Goal: Task Accomplishment & Management: Manage account settings

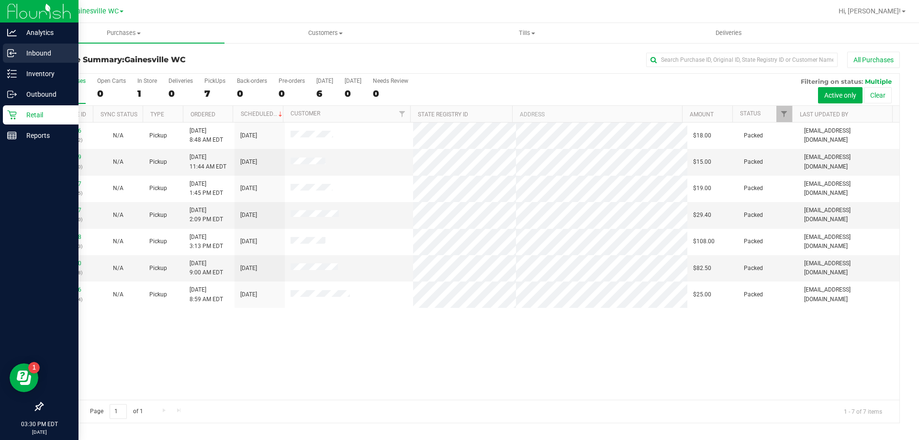
click at [28, 58] on p "Inbound" at bounding box center [45, 52] width 57 height 11
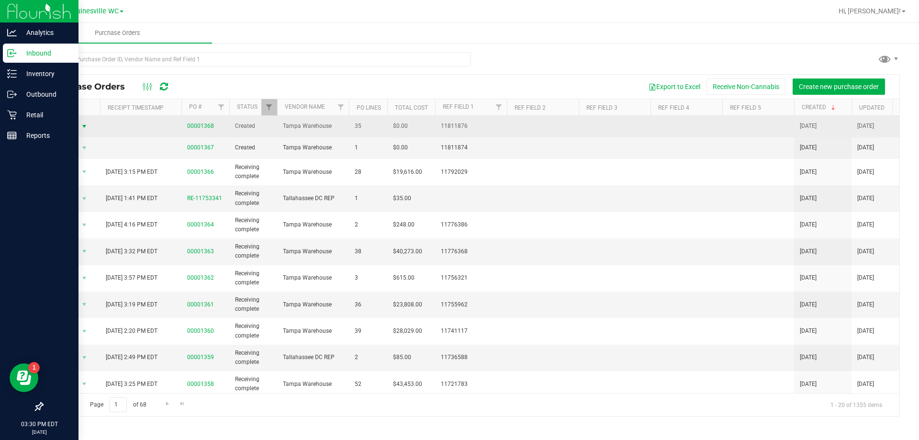
click at [90, 125] on span "select" at bounding box center [84, 126] width 12 height 13
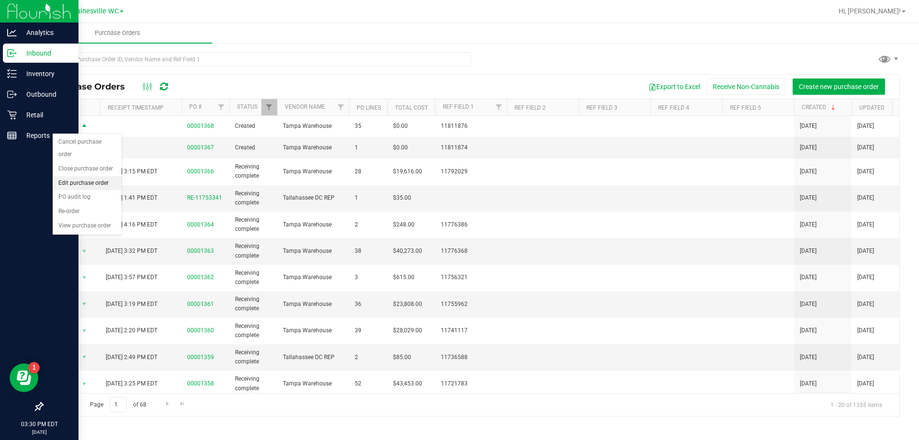
click at [90, 176] on li "Edit purchase order" at bounding box center [87, 183] width 69 height 14
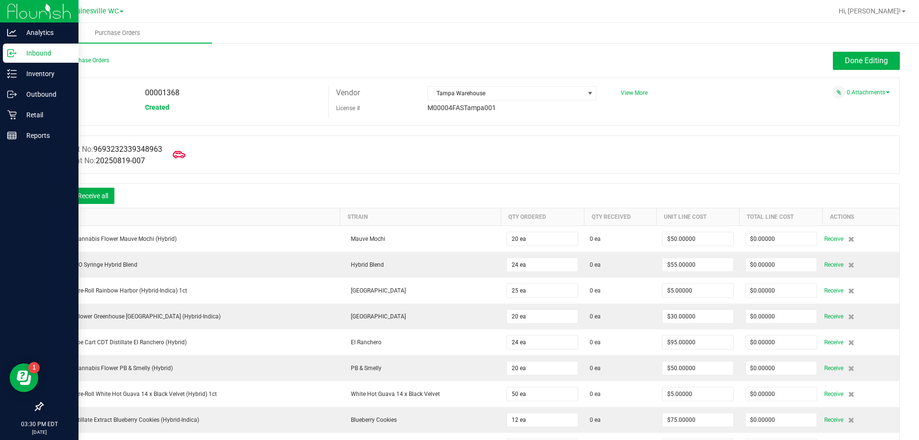
click at [184, 154] on icon at bounding box center [179, 154] width 12 height 12
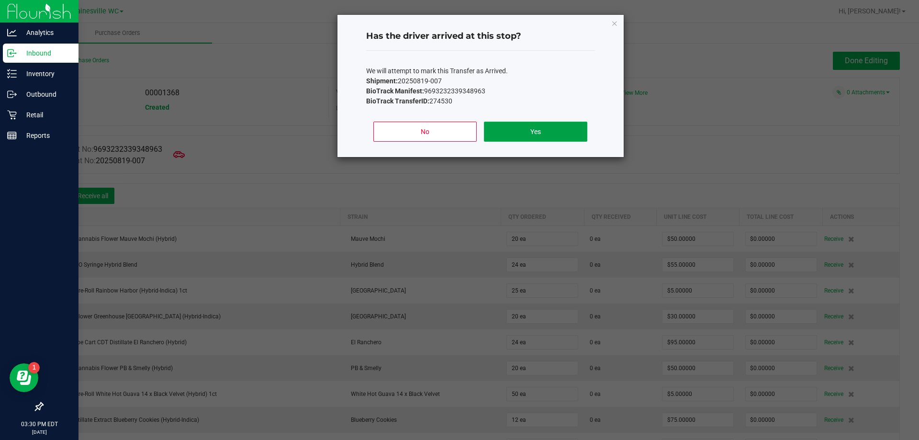
click at [496, 137] on button "Yes" at bounding box center [535, 132] width 103 height 20
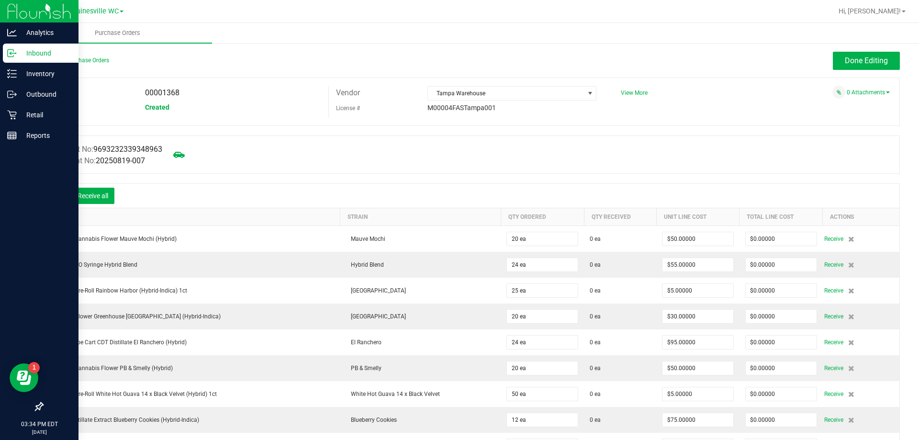
click at [58, 200] on icon at bounding box center [57, 197] width 10 height 10
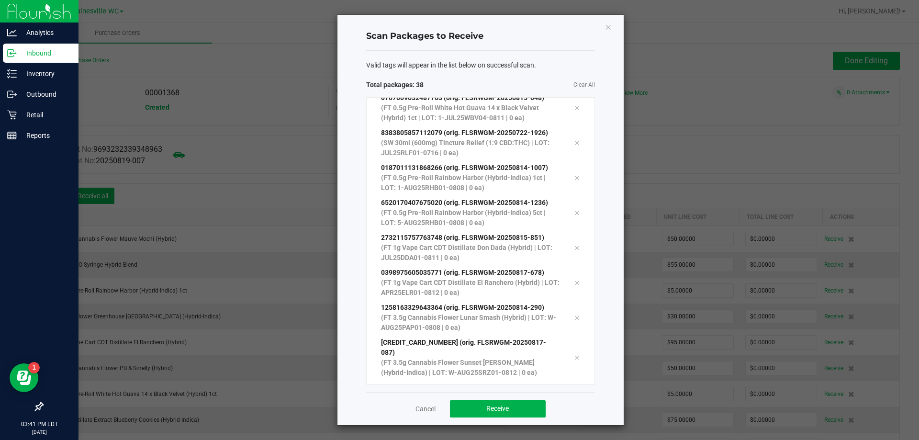
scroll to position [1041, 0]
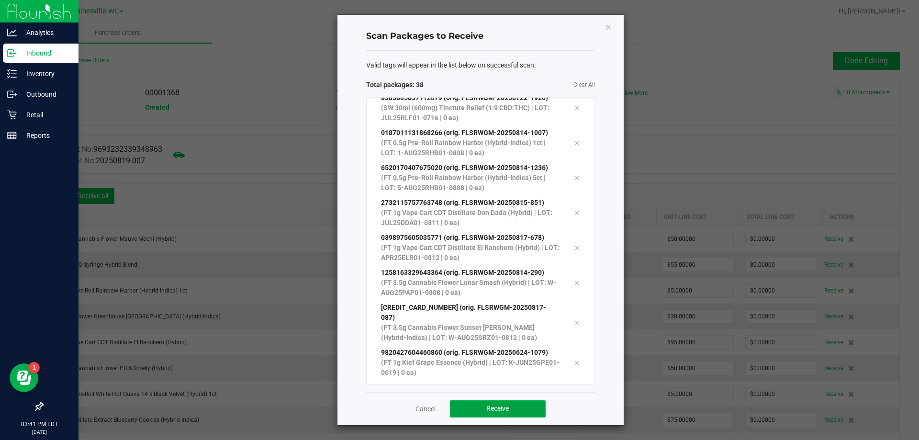
click at [509, 407] on span "Receive" at bounding box center [497, 408] width 22 height 8
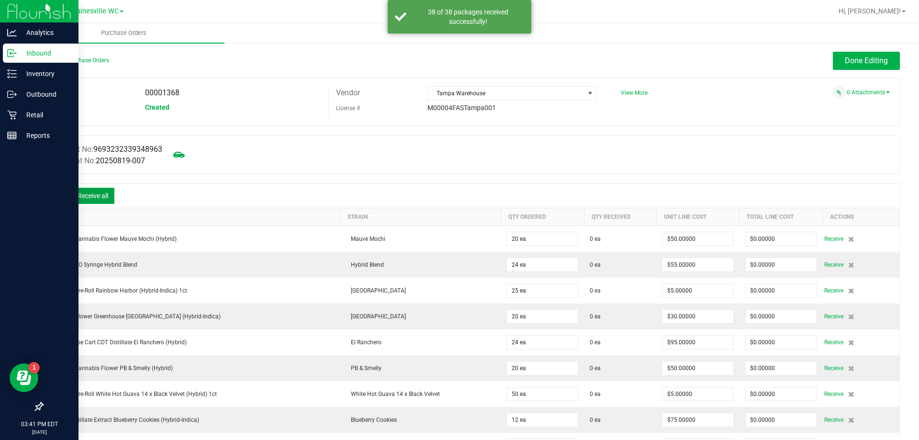
click at [101, 197] on button "Receive all" at bounding box center [92, 196] width 43 height 16
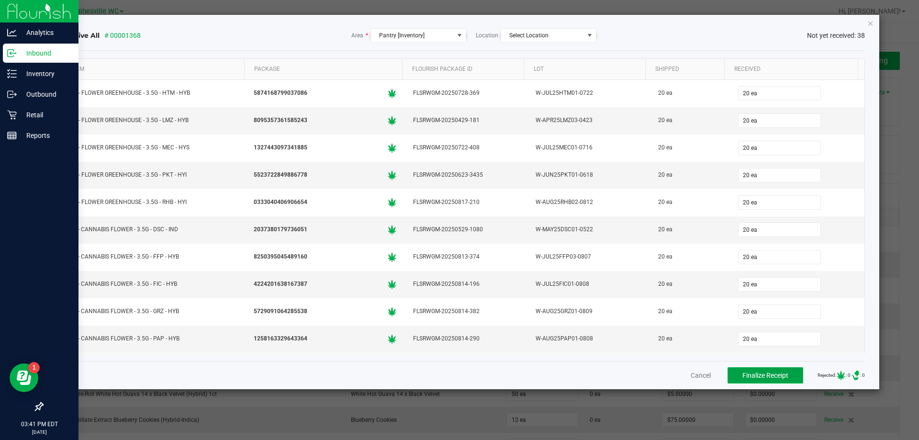
click at [761, 369] on button "Finalize Receipt" at bounding box center [766, 375] width 76 height 16
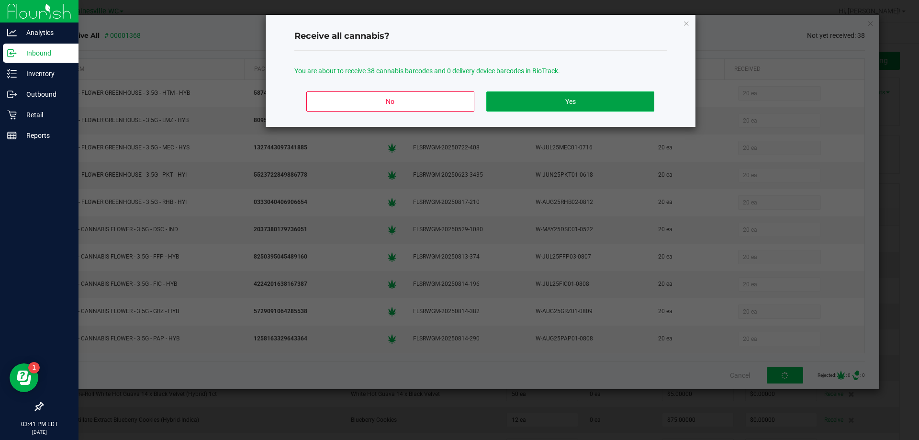
click at [611, 102] on button "Yes" at bounding box center [570, 101] width 168 height 20
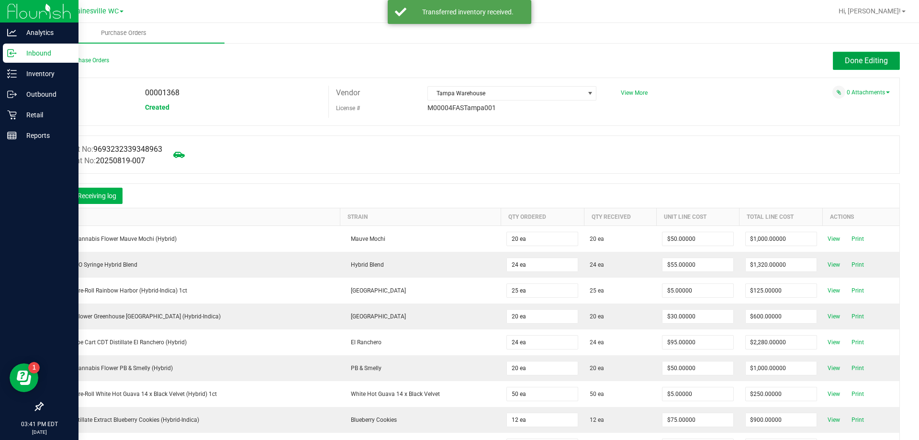
click at [845, 65] on span "Done Editing" at bounding box center [866, 60] width 43 height 9
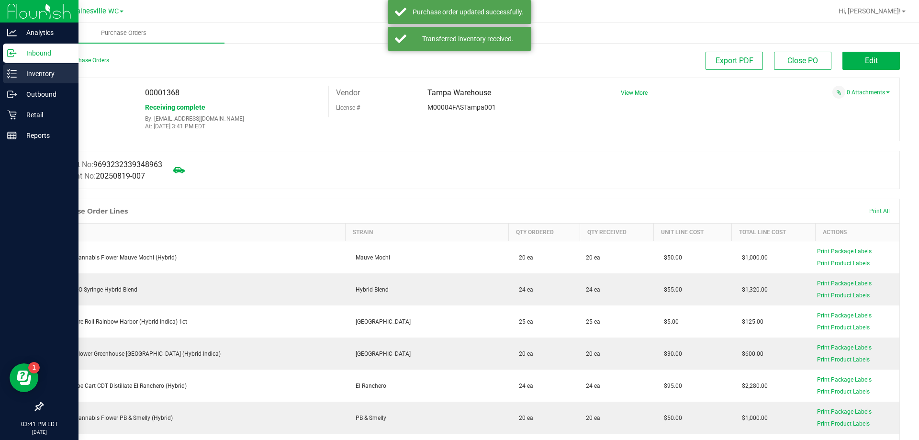
click at [20, 77] on p "Inventory" at bounding box center [45, 73] width 57 height 11
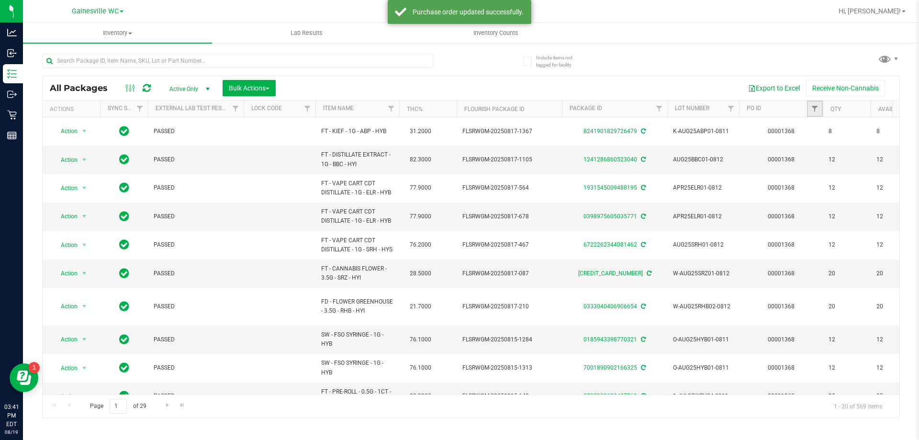
click at [809, 106] on link "Filter" at bounding box center [815, 109] width 16 height 16
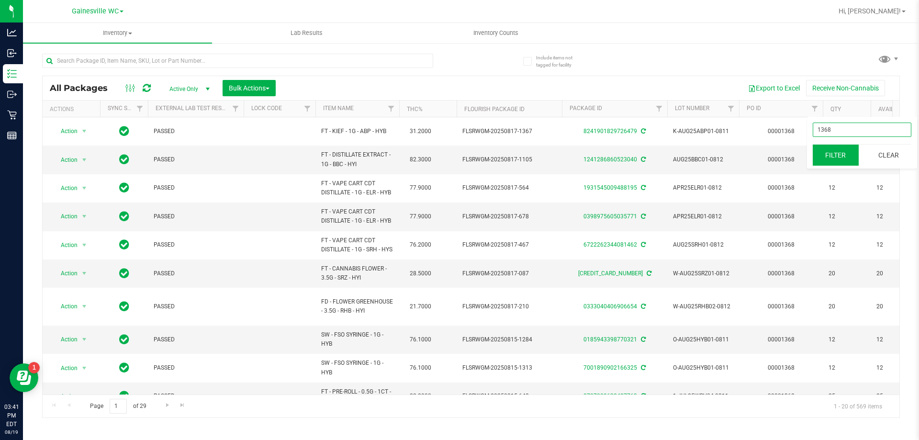
type input "1368"
click at [848, 147] on button "Filter" at bounding box center [836, 155] width 46 height 21
click at [243, 85] on span "Bulk Actions" at bounding box center [249, 88] width 41 height 8
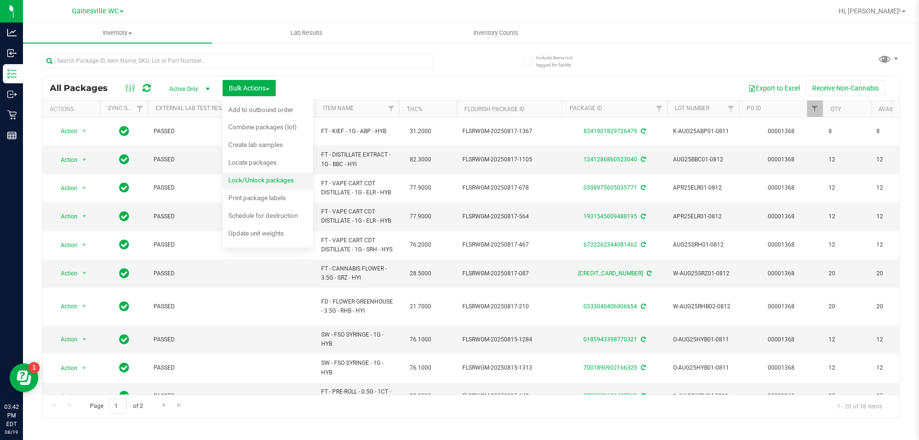
click at [239, 180] on span "Lock/Unlock packages" at bounding box center [261, 180] width 66 height 8
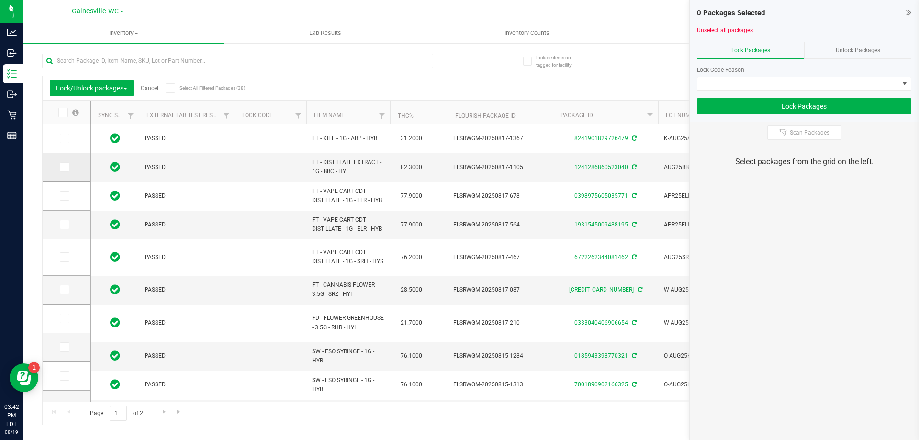
click at [64, 167] on icon at bounding box center [64, 167] width 6 height 0
click at [0, 0] on input "checkbox" at bounding box center [0, 0] width 0 height 0
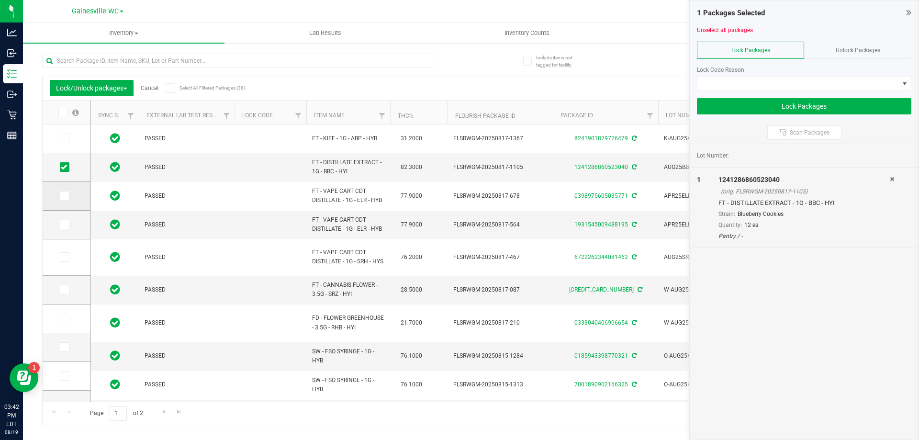
click at [69, 194] on label at bounding box center [67, 196] width 14 height 10
click at [0, 0] on input "checkbox" at bounding box center [0, 0] width 0 height 0
click at [64, 224] on icon at bounding box center [64, 224] width 6 height 0
click at [0, 0] on input "checkbox" at bounding box center [0, 0] width 0 height 0
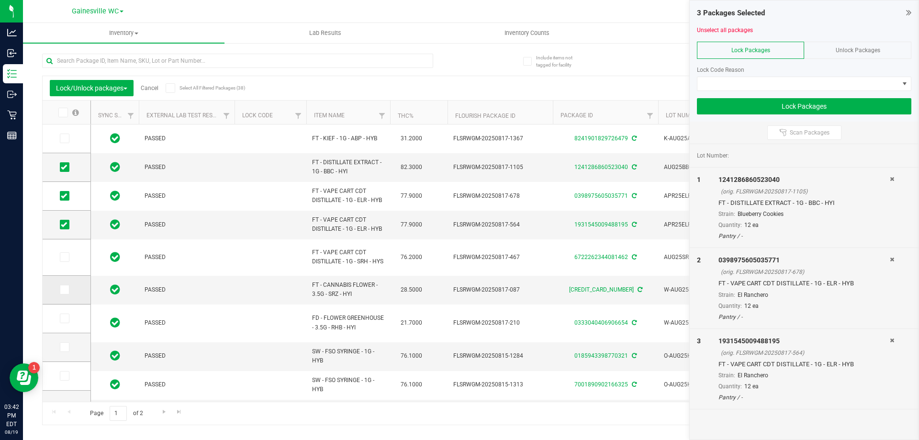
click at [68, 291] on span at bounding box center [65, 290] width 10 height 10
click at [0, 0] on input "checkbox" at bounding box center [0, 0] width 0 height 0
click at [65, 347] on icon at bounding box center [64, 347] width 6 height 0
click at [0, 0] on input "checkbox" at bounding box center [0, 0] width 0 height 0
click at [67, 347] on span at bounding box center [65, 347] width 10 height 10
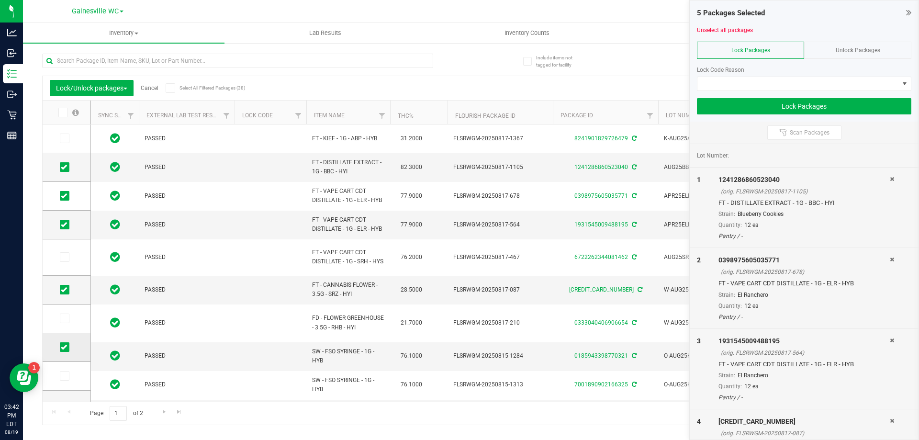
click at [0, 0] on input "checkbox" at bounding box center [0, 0] width 0 height 0
click at [66, 371] on span at bounding box center [65, 376] width 10 height 10
click at [0, 0] on input "checkbox" at bounding box center [0, 0] width 0 height 0
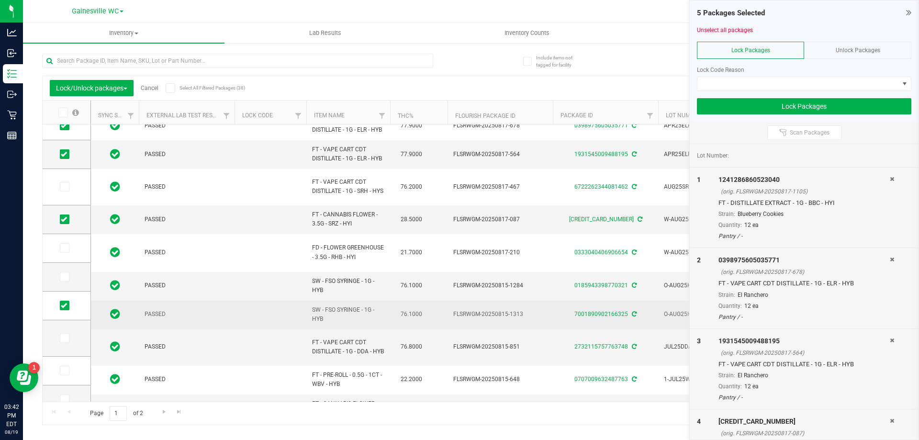
scroll to position [96, 0]
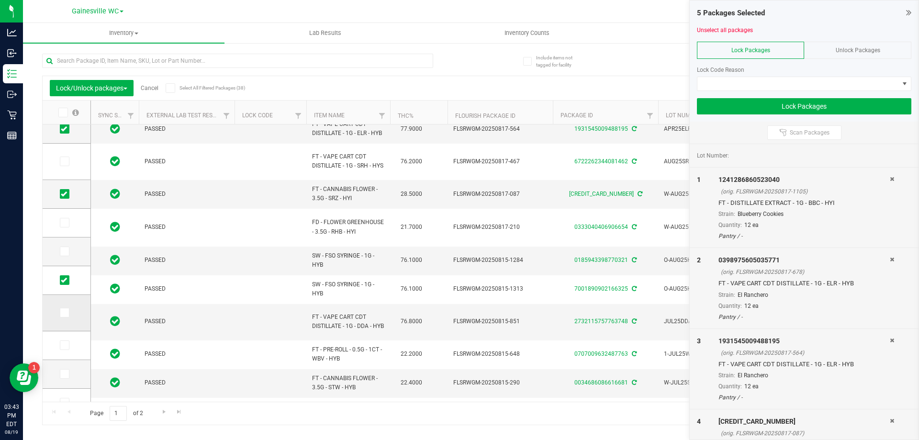
click at [63, 313] on icon at bounding box center [64, 313] width 6 height 0
click at [0, 0] on input "checkbox" at bounding box center [0, 0] width 0 height 0
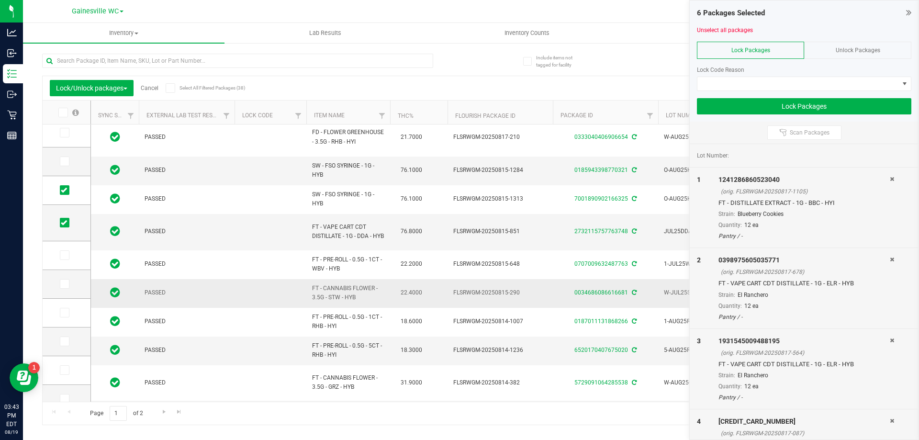
scroll to position [201, 0]
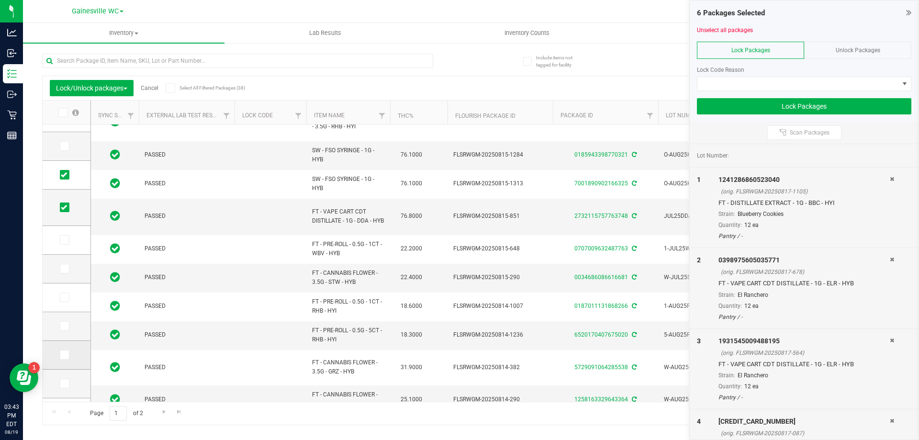
click at [65, 355] on icon at bounding box center [64, 355] width 6 height 0
click at [0, 0] on input "checkbox" at bounding box center [0, 0] width 0 height 0
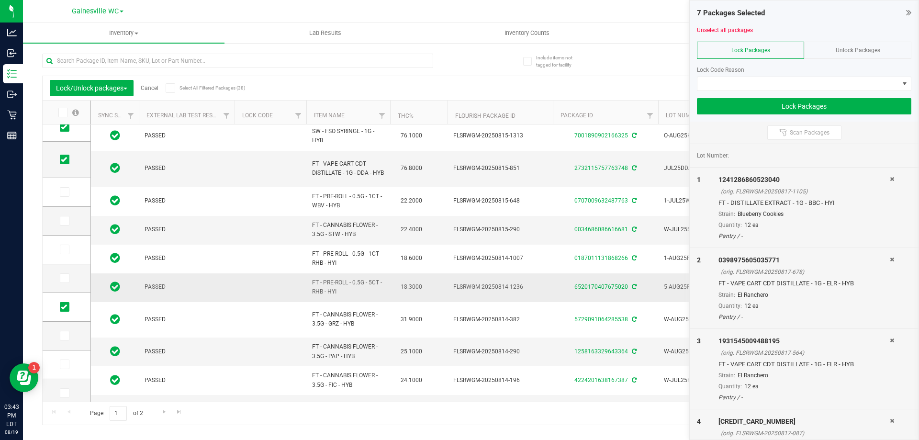
scroll to position [297, 0]
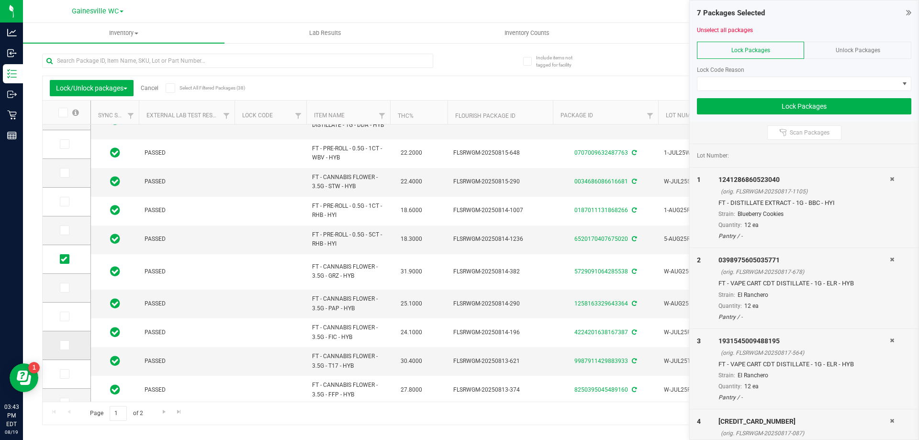
click at [67, 350] on span at bounding box center [65, 345] width 10 height 10
click at [0, 0] on input "checkbox" at bounding box center [0, 0] width 0 height 0
click at [66, 374] on icon at bounding box center [64, 374] width 6 height 0
click at [0, 0] on input "checkbox" at bounding box center [0, 0] width 0 height 0
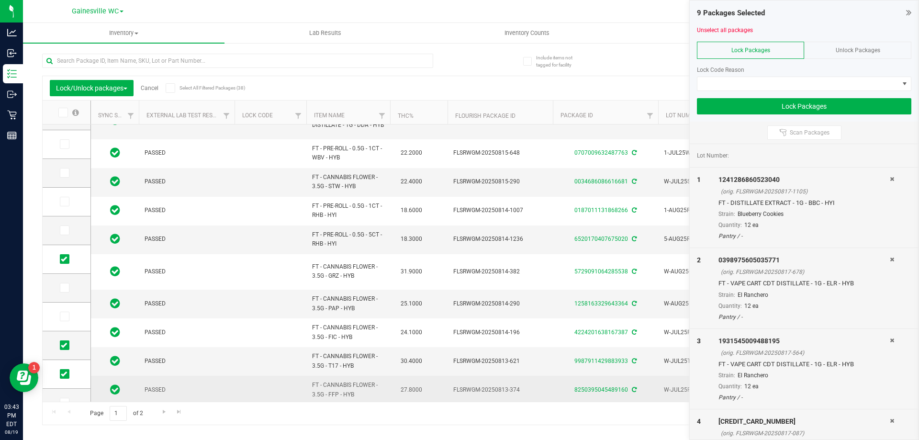
scroll to position [312, 0]
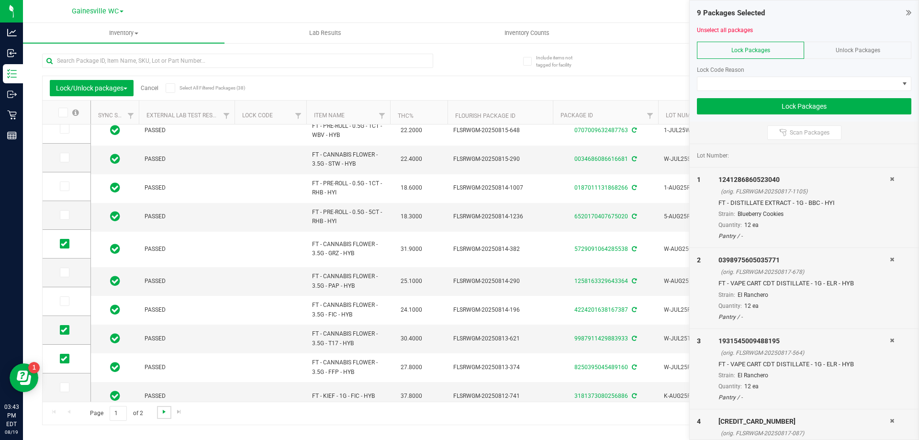
click at [165, 413] on span "Go to the next page" at bounding box center [164, 412] width 8 height 8
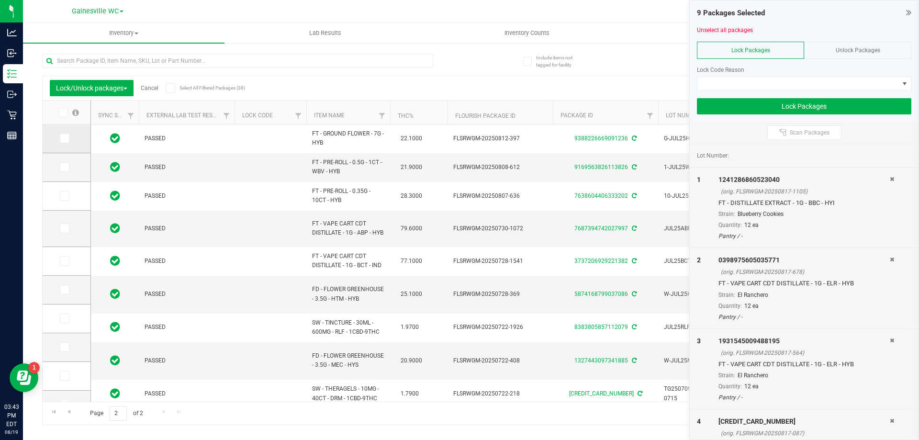
click at [64, 138] on icon at bounding box center [64, 138] width 6 height 0
click at [0, 0] on input "checkbox" at bounding box center [0, 0] width 0 height 0
click at [62, 167] on icon at bounding box center [64, 167] width 6 height 0
click at [0, 0] on input "checkbox" at bounding box center [0, 0] width 0 height 0
click at [64, 201] on span at bounding box center [65, 196] width 10 height 10
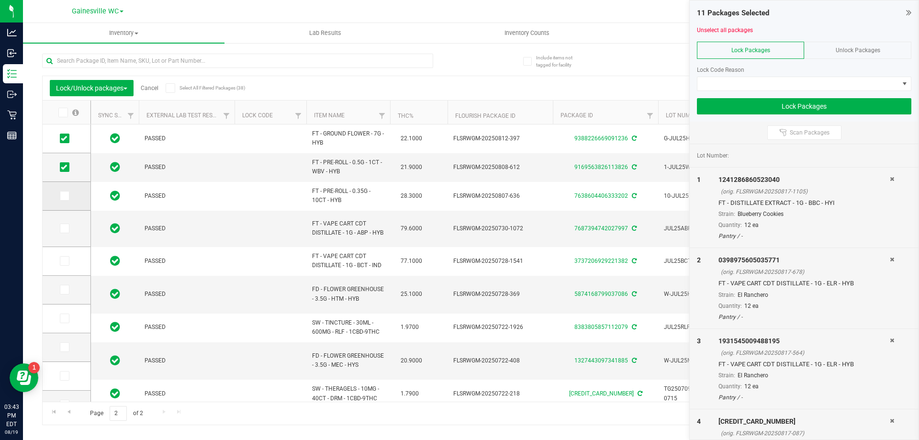
click at [0, 0] on input "checkbox" at bounding box center [0, 0] width 0 height 0
click at [64, 201] on span at bounding box center [65, 196] width 10 height 10
click at [0, 0] on input "checkbox" at bounding box center [0, 0] width 0 height 0
click at [64, 228] on icon at bounding box center [64, 228] width 6 height 0
click at [0, 0] on input "checkbox" at bounding box center [0, 0] width 0 height 0
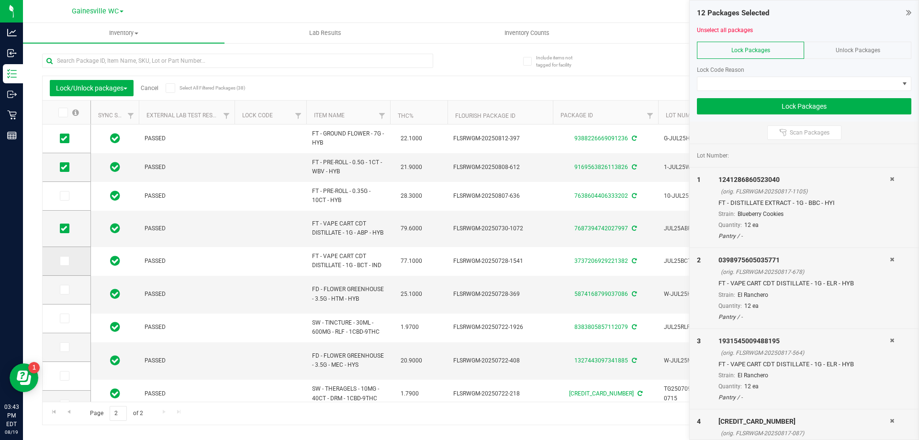
click at [67, 258] on span at bounding box center [65, 261] width 10 height 10
click at [0, 0] on input "checkbox" at bounding box center [0, 0] width 0 height 0
click at [66, 290] on icon at bounding box center [64, 290] width 6 height 0
click at [0, 0] on input "checkbox" at bounding box center [0, 0] width 0 height 0
click at [68, 321] on span at bounding box center [65, 319] width 10 height 10
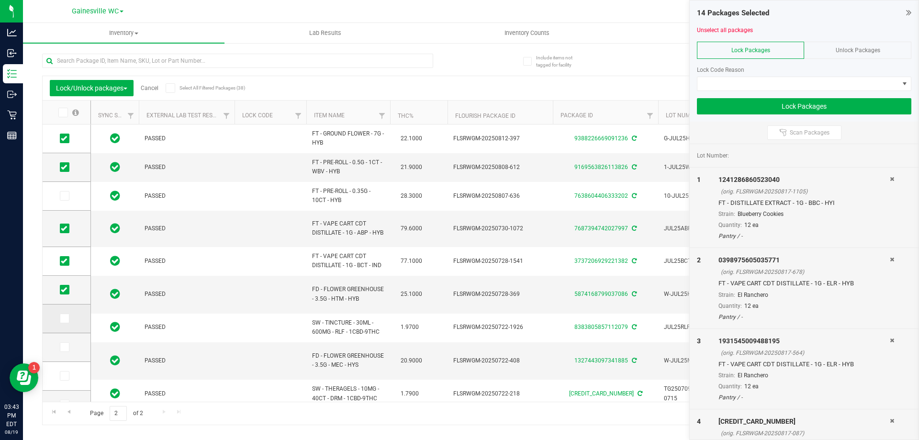
click at [0, 0] on input "checkbox" at bounding box center [0, 0] width 0 height 0
click at [67, 347] on span at bounding box center [65, 347] width 10 height 10
click at [0, 0] on input "checkbox" at bounding box center [0, 0] width 0 height 0
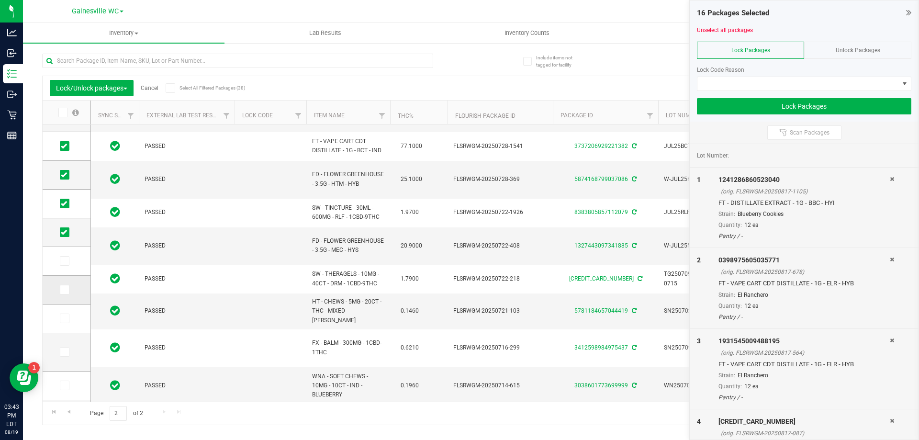
click at [65, 290] on icon at bounding box center [64, 290] width 6 height 0
click at [0, 0] on input "checkbox" at bounding box center [0, 0] width 0 height 0
click at [65, 352] on icon at bounding box center [64, 352] width 6 height 0
click at [0, 0] on input "checkbox" at bounding box center [0, 0] width 0 height 0
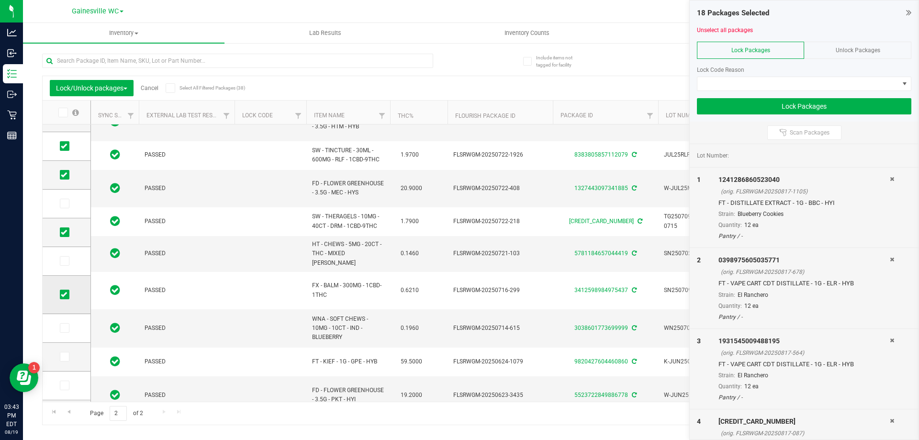
click at [66, 357] on icon at bounding box center [64, 357] width 6 height 0
click at [0, 0] on input "checkbox" at bounding box center [0, 0] width 0 height 0
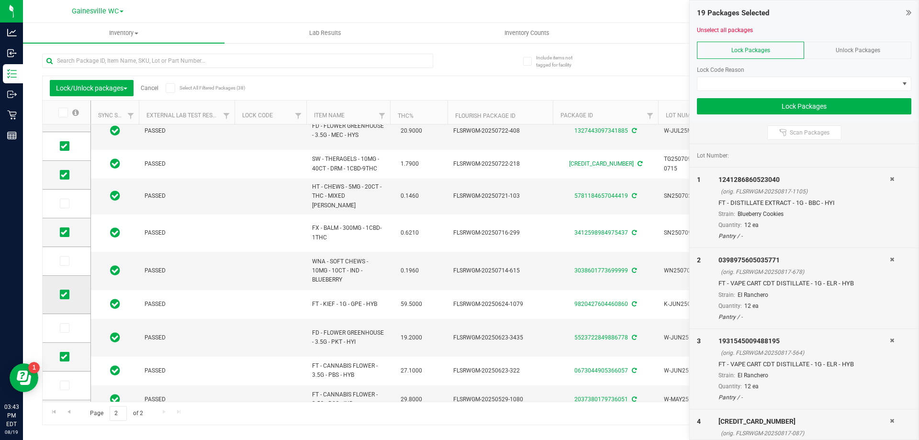
scroll to position [230, 0]
click at [65, 357] on icon at bounding box center [64, 357] width 6 height 0
click at [0, 0] on input "checkbox" at bounding box center [0, 0] width 0 height 0
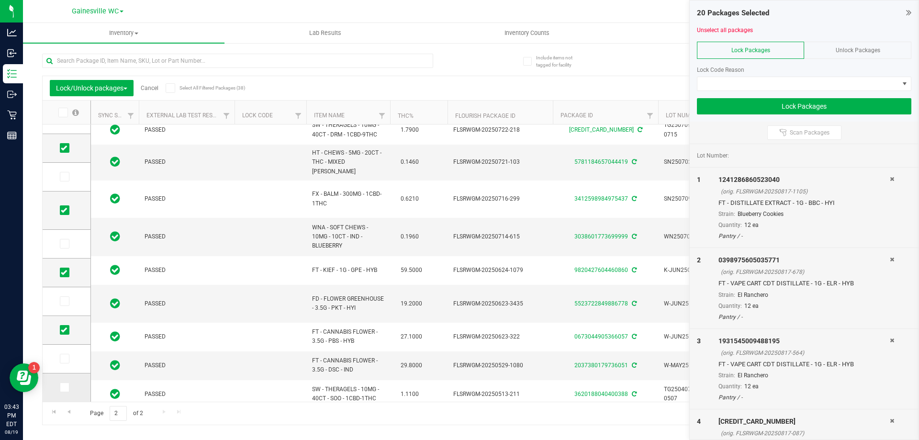
click at [64, 387] on icon at bounding box center [64, 387] width 6 height 0
click at [0, 0] on input "checkbox" at bounding box center [0, 0] width 0 height 0
click at [769, 84] on span at bounding box center [798, 83] width 202 height 13
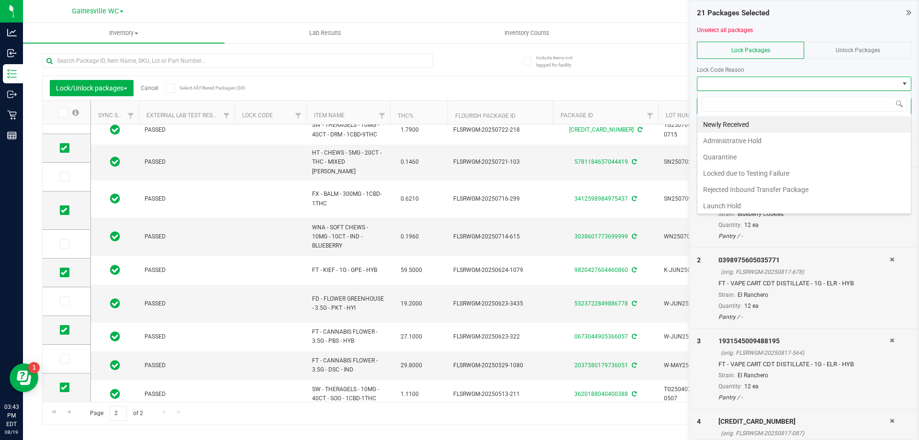
scroll to position [0, 0]
click at [753, 129] on li "Newly Received" at bounding box center [803, 124] width 213 height 16
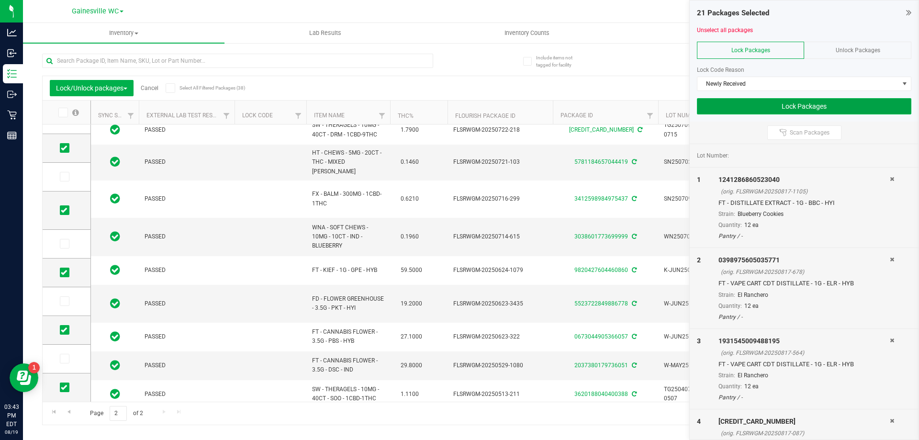
click at [800, 108] on button "Lock Packages" at bounding box center [804, 106] width 214 height 16
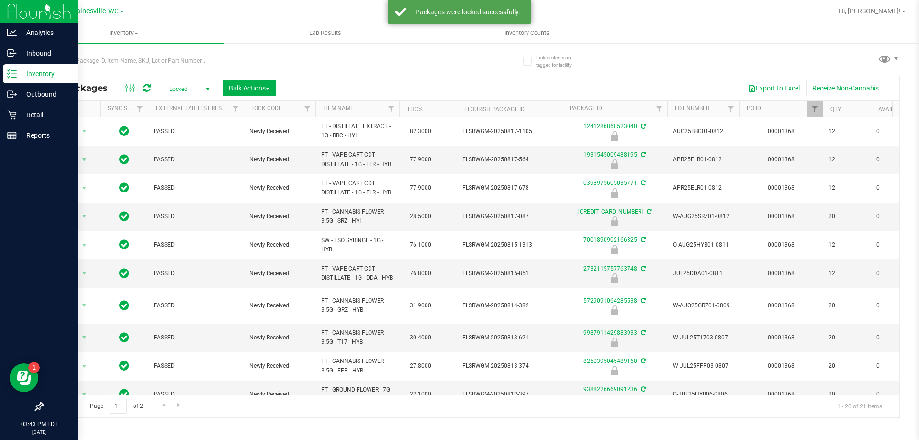
click at [30, 78] on p "Inventory" at bounding box center [45, 73] width 57 height 11
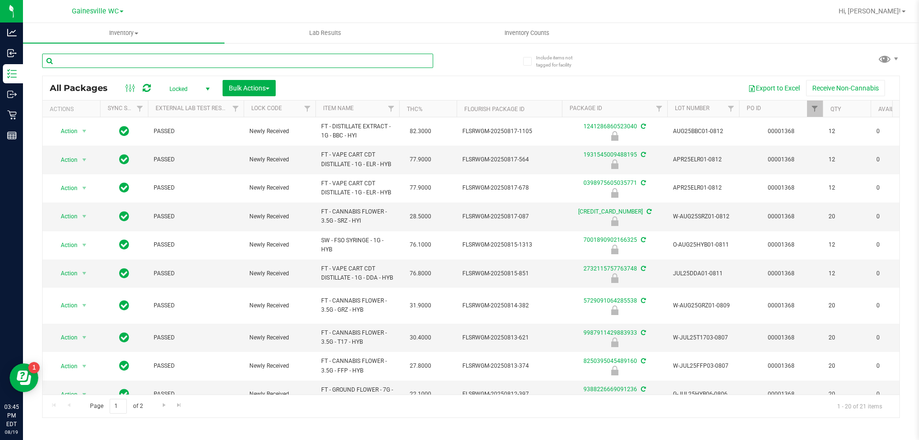
click at [125, 64] on input "text" at bounding box center [237, 61] width 391 height 14
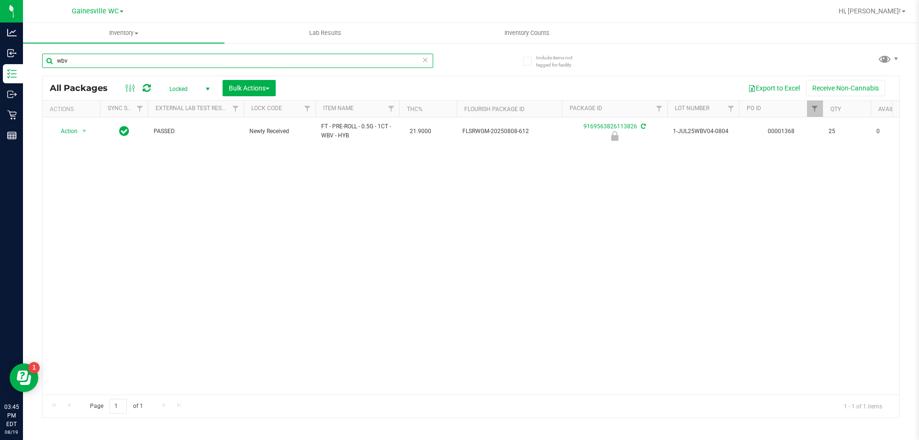
type input "wbv"
click at [196, 92] on span "Locked" at bounding box center [187, 88] width 53 height 13
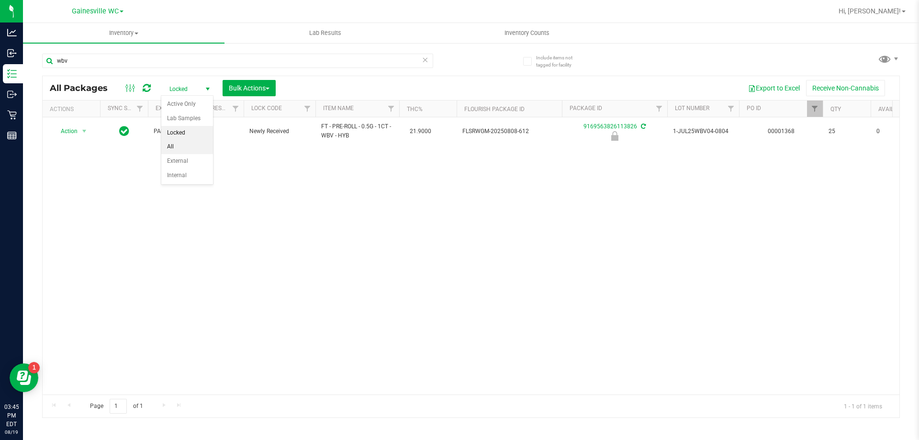
click at [183, 148] on li "All" at bounding box center [187, 147] width 52 height 14
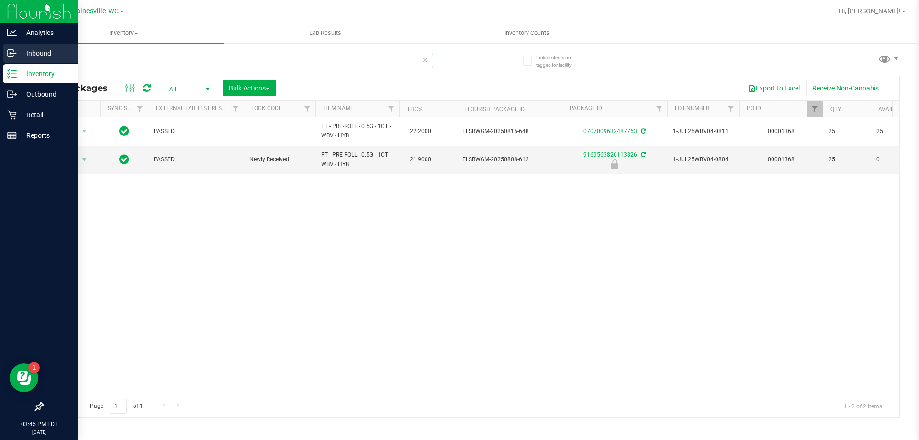
drag, startPoint x: 89, startPoint y: 61, endPoint x: 0, endPoint y: 62, distance: 89.0
click at [0, 62] on div "Analytics Inbound Inventory Outbound Retail Reports 03:45 PM EDT [DATE] 08/19 G…" at bounding box center [459, 220] width 919 height 440
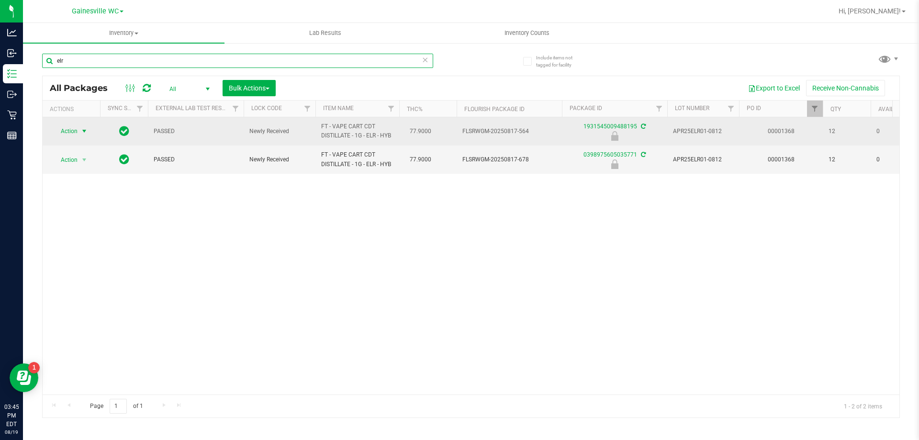
type input "elr"
click at [67, 130] on span "Action" at bounding box center [65, 130] width 26 height 13
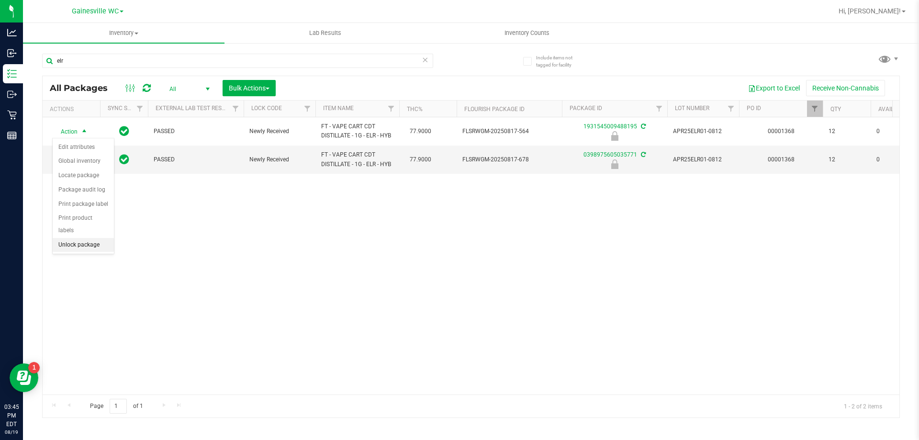
click at [85, 238] on li "Unlock package" at bounding box center [83, 245] width 61 height 14
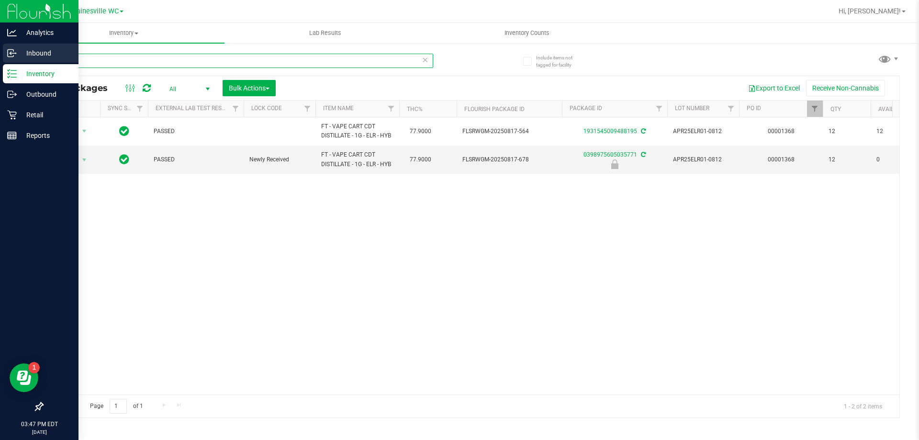
drag, startPoint x: 87, startPoint y: 59, endPoint x: 17, endPoint y: 61, distance: 70.4
click at [17, 61] on div "Analytics Inbound Inventory Outbound Retail Reports 03:47 PM EDT [DATE] 08/19 G…" at bounding box center [459, 220] width 919 height 440
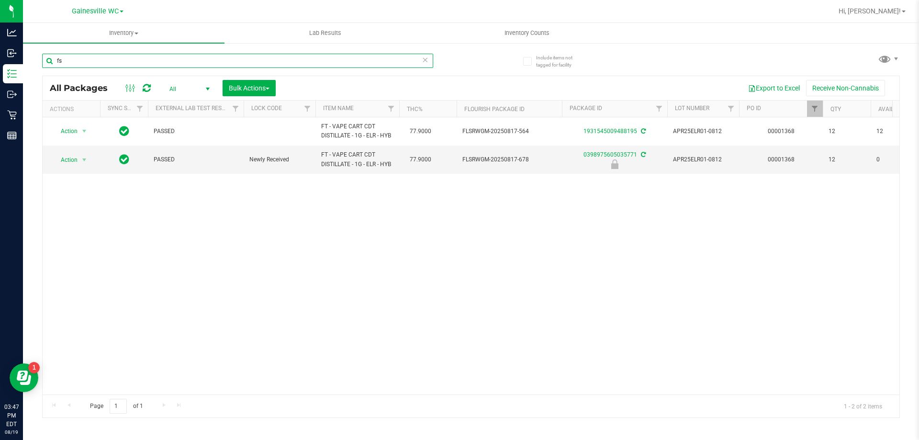
type input "fso"
drag, startPoint x: 90, startPoint y: 65, endPoint x: 35, endPoint y: 61, distance: 55.7
click at [35, 61] on div "Include items not tagged for facility fso All Packages All Active Only Lab Samp…" at bounding box center [471, 188] width 896 height 292
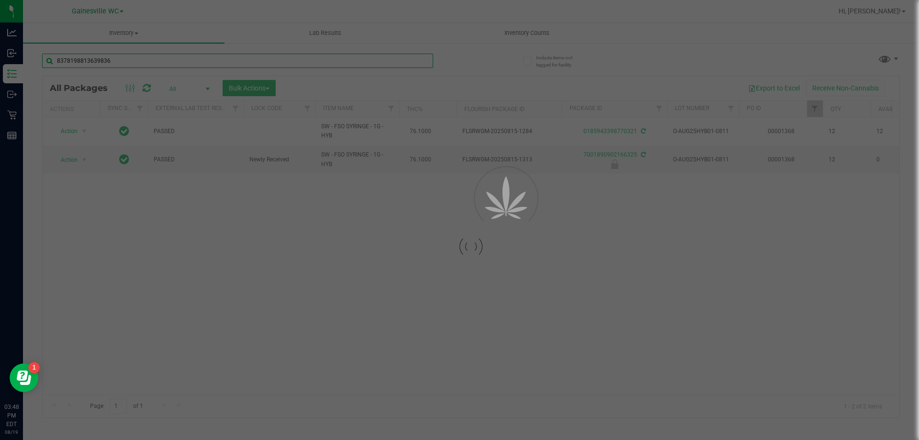
type input "8378198813639836"
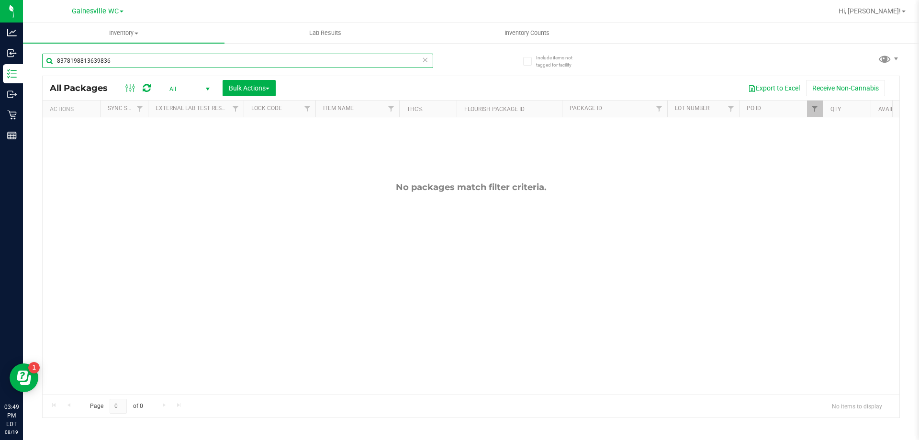
drag, startPoint x: 148, startPoint y: 65, endPoint x: 40, endPoint y: 61, distance: 108.2
click at [40, 61] on div "Include items not tagged for facility 8378198813639836 All Packages All Active …" at bounding box center [471, 188] width 896 height 292
drag, startPoint x: 115, startPoint y: 62, endPoint x: 47, endPoint y: 53, distance: 68.5
click at [47, 54] on input "8378198813639836" at bounding box center [237, 61] width 391 height 14
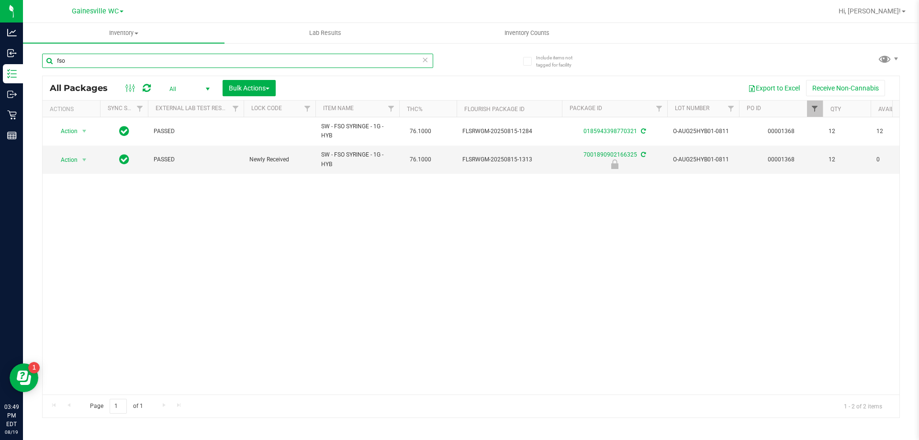
type input "fso"
click at [814, 108] on span "Filter" at bounding box center [815, 109] width 8 height 8
click at [878, 159] on button "Clear" at bounding box center [888, 155] width 46 height 21
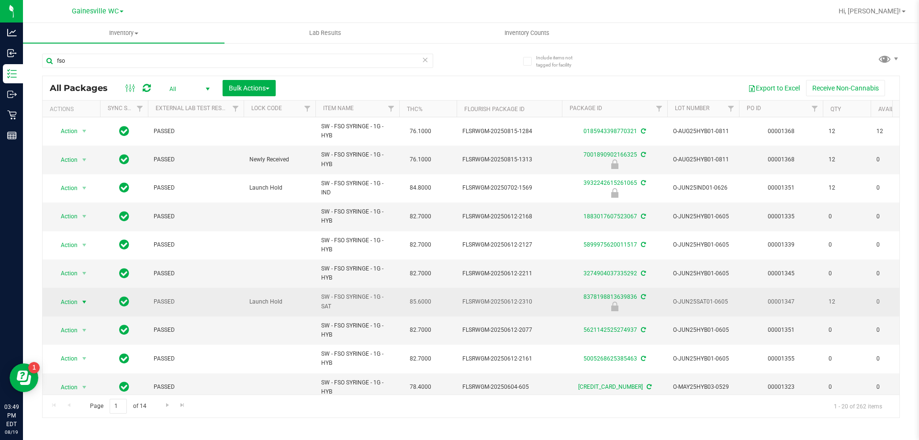
click at [85, 304] on span "select" at bounding box center [84, 302] width 8 height 8
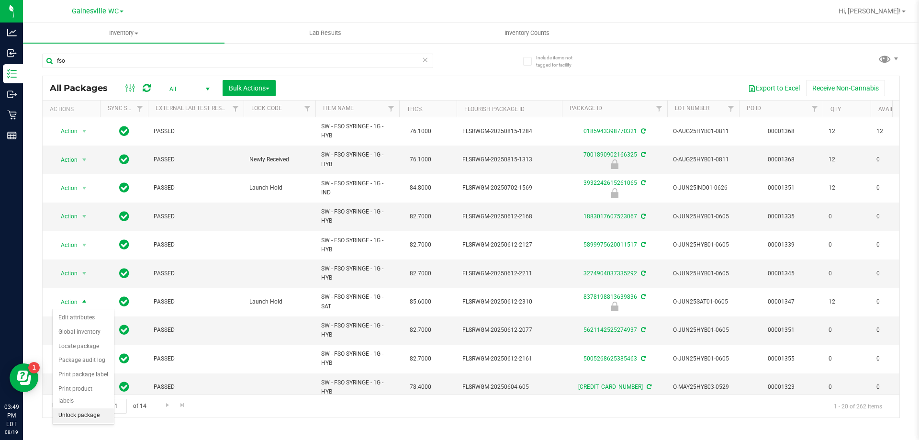
click at [79, 408] on li "Unlock package" at bounding box center [83, 415] width 61 height 14
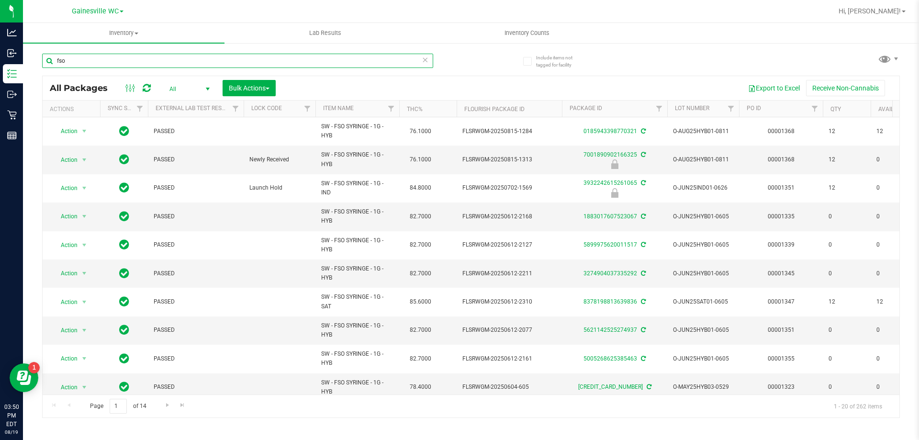
drag, startPoint x: 93, startPoint y: 59, endPoint x: 34, endPoint y: 58, distance: 59.4
click at [34, 58] on div "Include items not tagged for facility fso All Packages All Active Only Lab Samp…" at bounding box center [471, 188] width 896 height 292
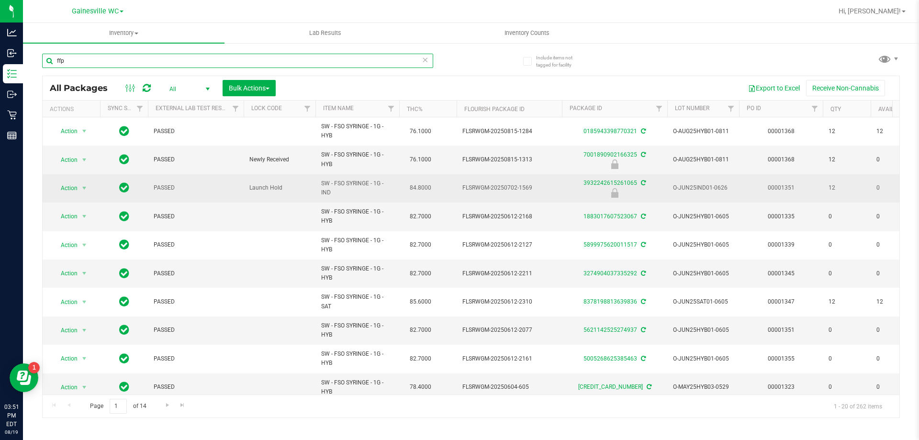
type input "ffp"
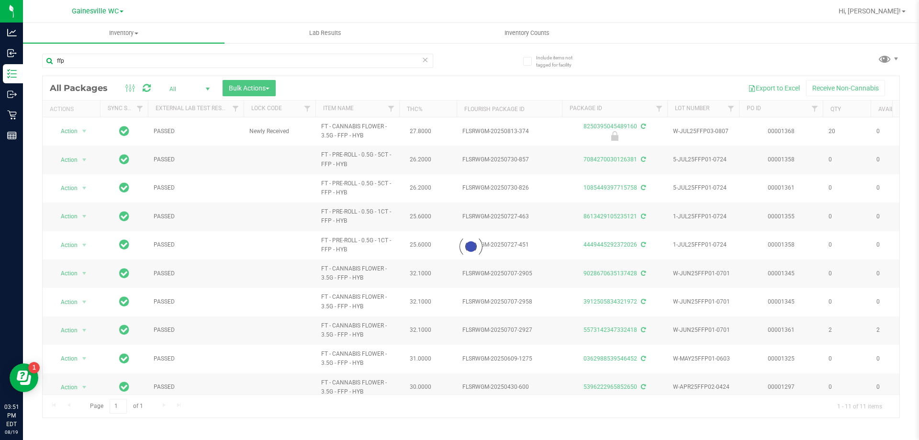
click at [202, 88] on div at bounding box center [471, 246] width 857 height 341
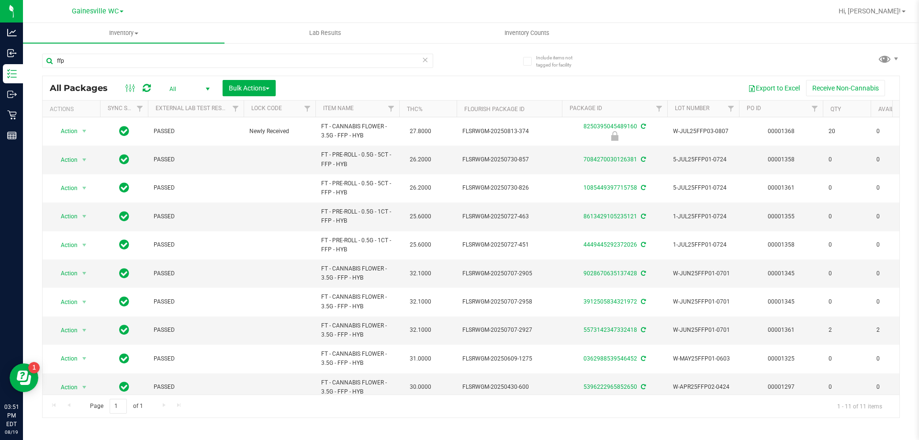
click at [210, 88] on span "select" at bounding box center [208, 89] width 8 height 8
click at [179, 107] on li "Active Only" at bounding box center [187, 104] width 52 height 14
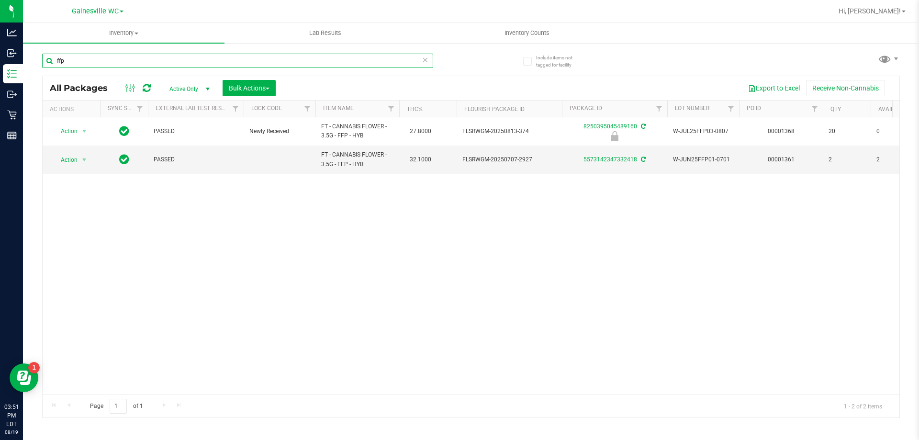
drag, startPoint x: 85, startPoint y: 66, endPoint x: 37, endPoint y: 70, distance: 48.0
click at [37, 70] on div "Include items not tagged for facility ffp All Packages Active Only Active Only …" at bounding box center [471, 188] width 896 height 292
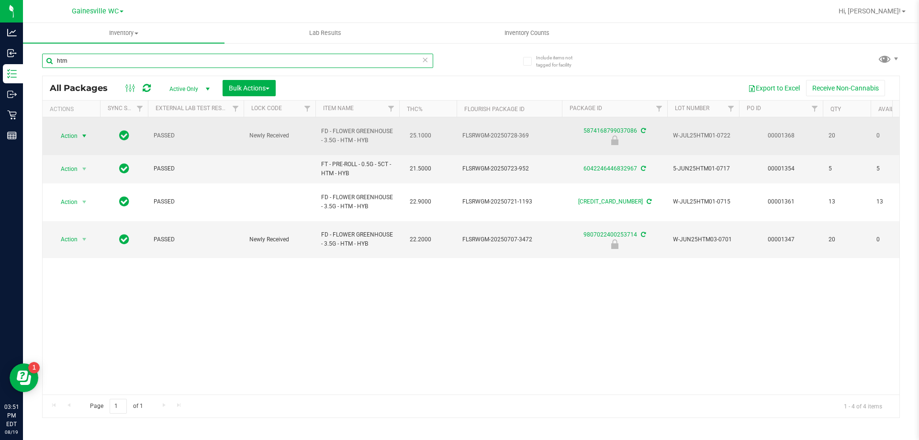
type input "htm"
click at [65, 134] on span "Action" at bounding box center [65, 135] width 26 height 13
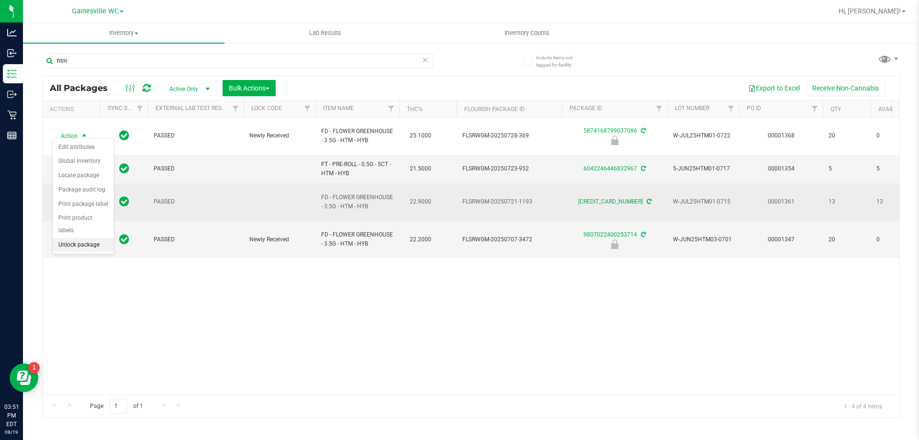
drag, startPoint x: 72, startPoint y: 230, endPoint x: 72, endPoint y: 190, distance: 39.7
click at [72, 238] on li "Unlock package" at bounding box center [83, 245] width 61 height 14
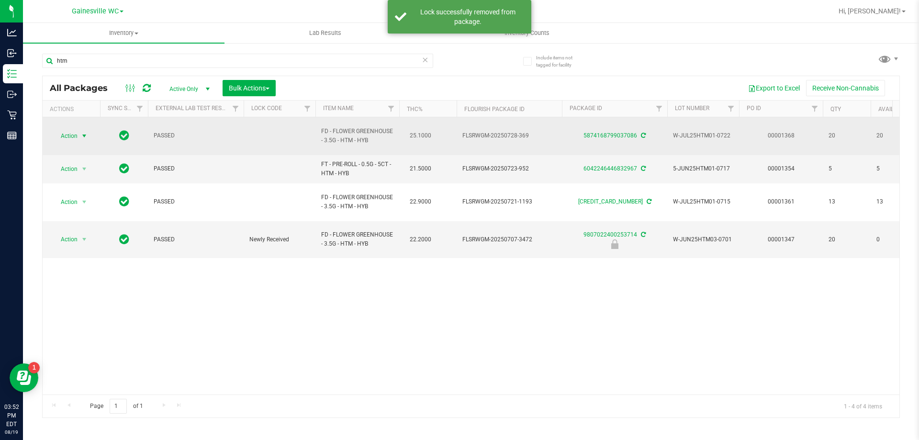
click at [84, 132] on span "select" at bounding box center [84, 136] width 8 height 8
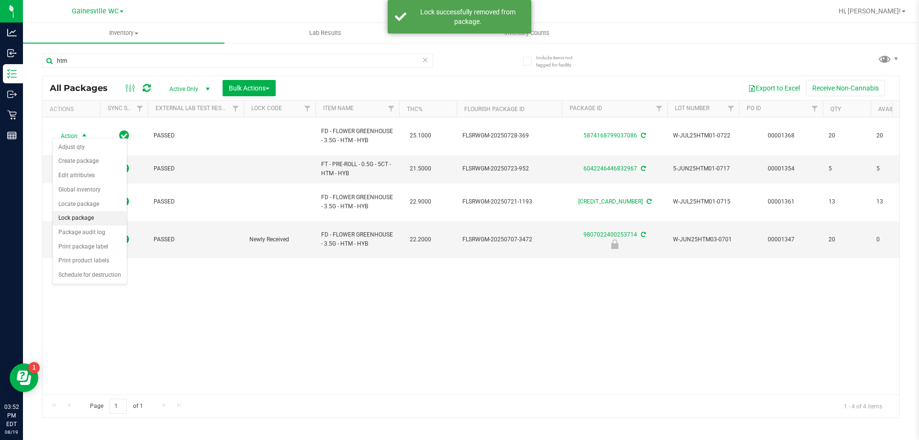
click at [88, 213] on li "Lock package" at bounding box center [90, 218] width 74 height 14
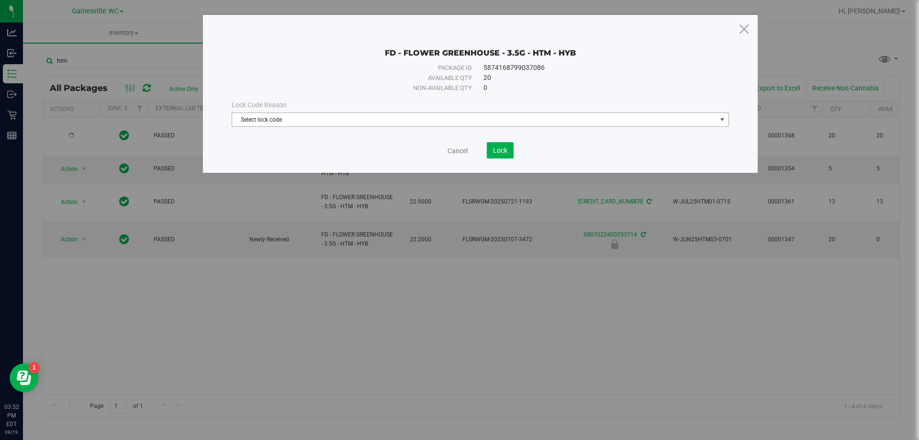
click at [326, 119] on span "Select lock code" at bounding box center [474, 119] width 484 height 13
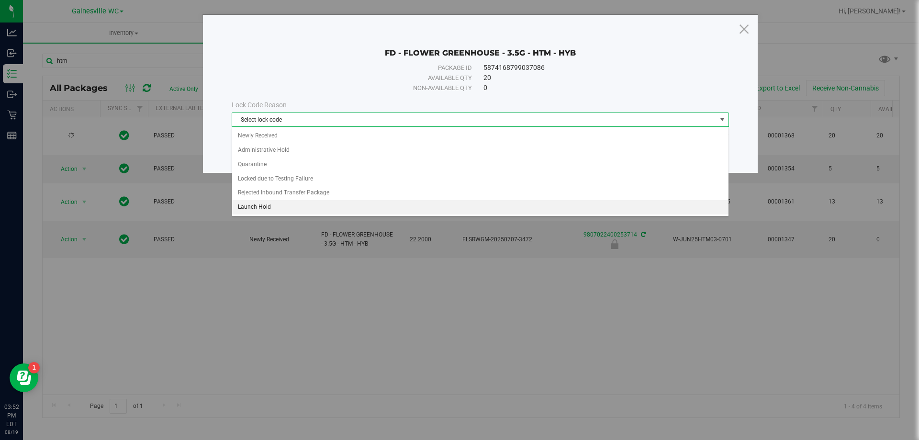
click at [302, 208] on li "Launch Hold" at bounding box center [480, 207] width 496 height 14
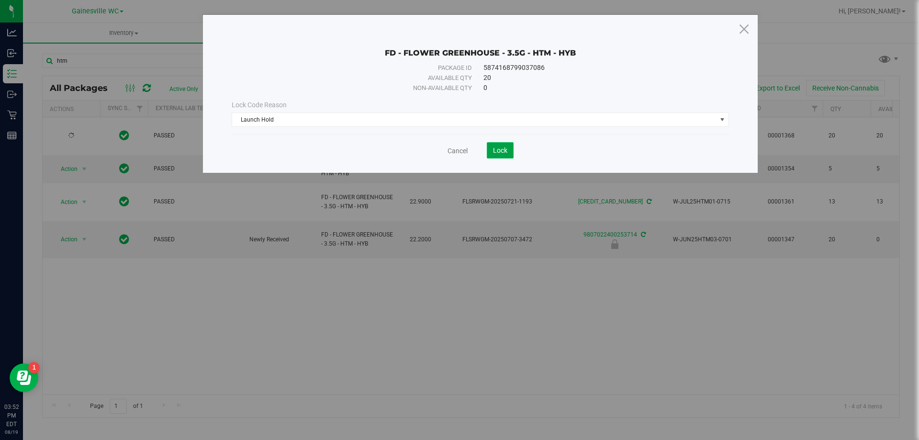
click at [509, 150] on button "Lock" at bounding box center [500, 150] width 27 height 16
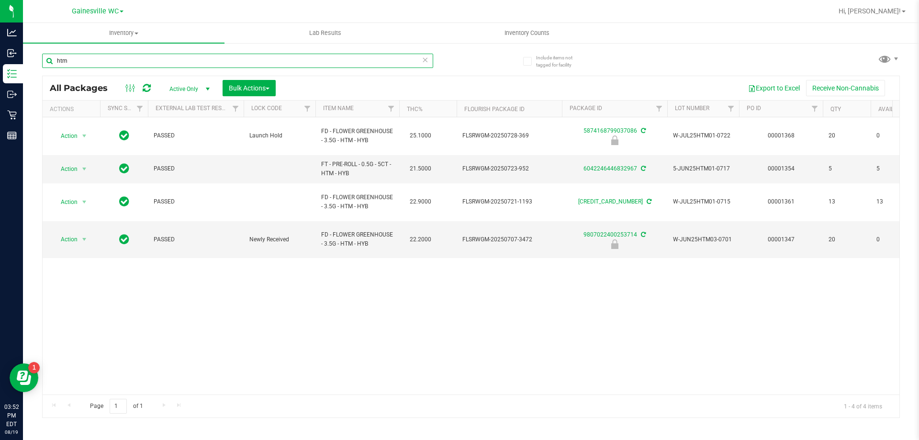
drag, startPoint x: 69, startPoint y: 64, endPoint x: 45, endPoint y: 66, distance: 24.0
click at [45, 66] on input "htm" at bounding box center [237, 61] width 391 height 14
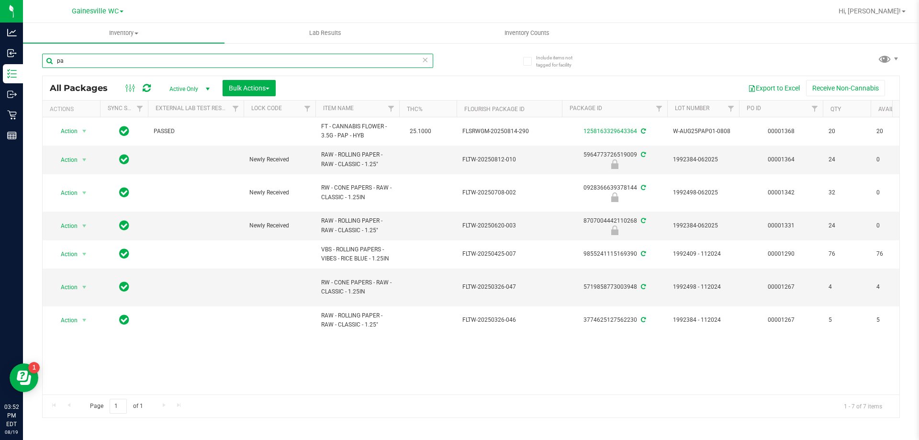
type input "p"
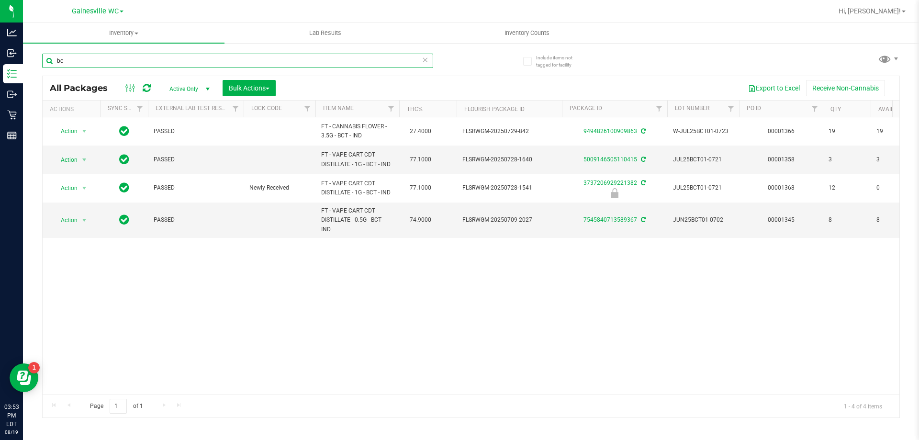
type input "b"
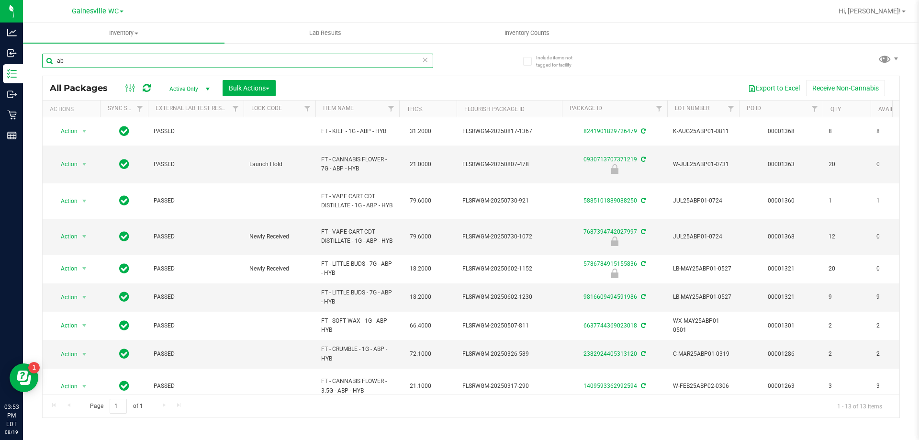
type input "a"
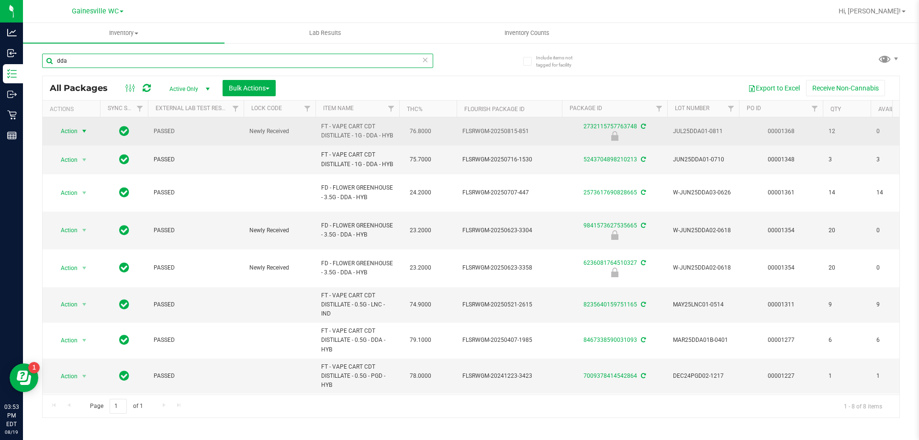
type input "dda"
click at [77, 137] on span "Action" at bounding box center [65, 130] width 26 height 13
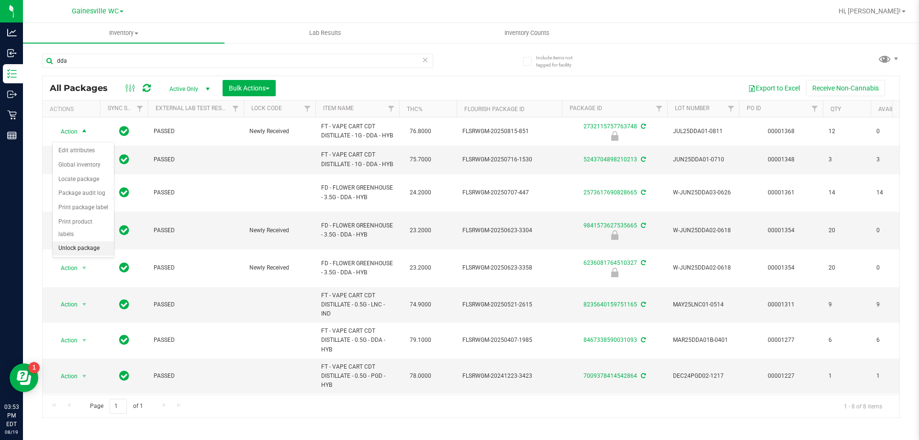
click at [90, 241] on li "Unlock package" at bounding box center [83, 248] width 61 height 14
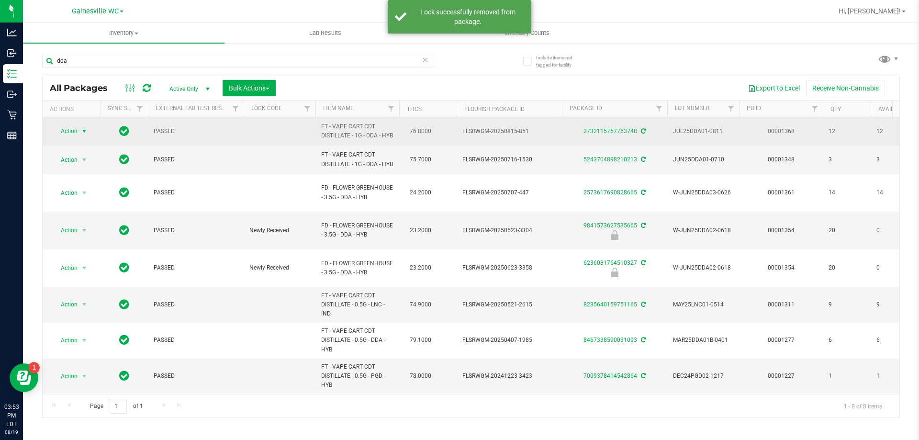
click at [78, 137] on span "select" at bounding box center [84, 130] width 12 height 13
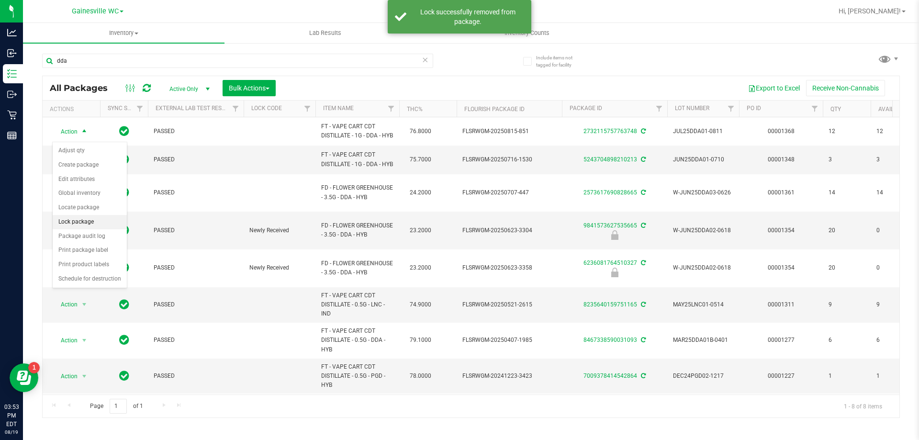
click at [105, 224] on li "Lock package" at bounding box center [90, 222] width 74 height 14
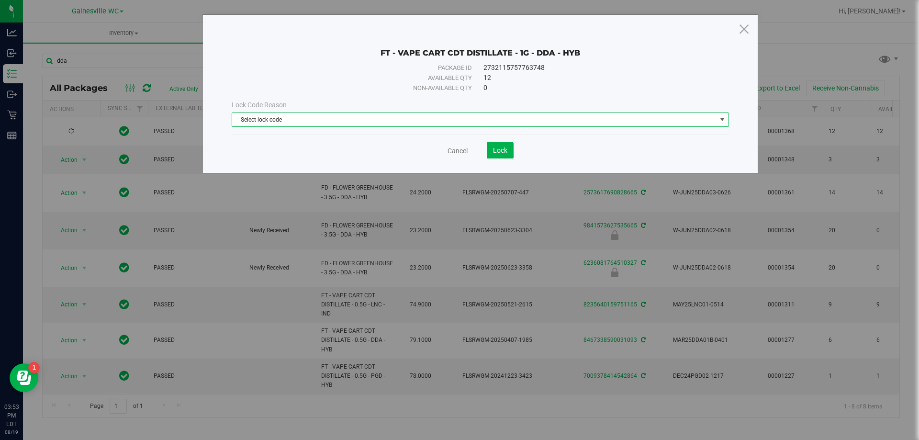
click at [345, 115] on span "Select lock code" at bounding box center [474, 119] width 484 height 13
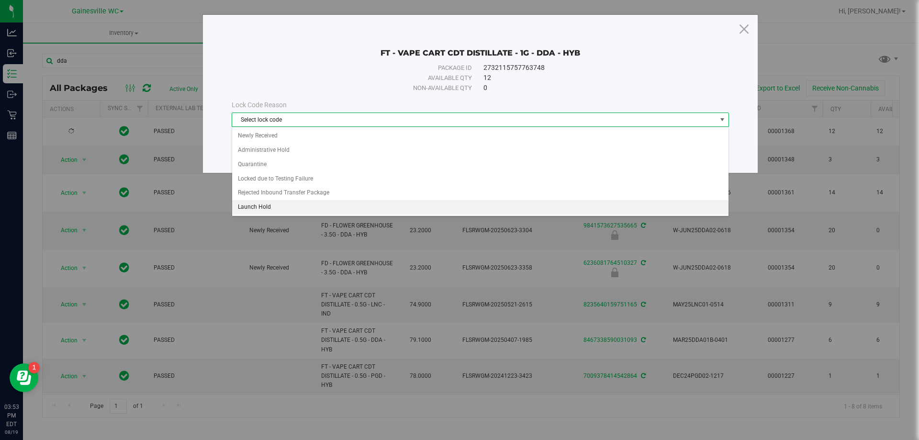
click at [252, 208] on li "Launch Hold" at bounding box center [480, 207] width 496 height 14
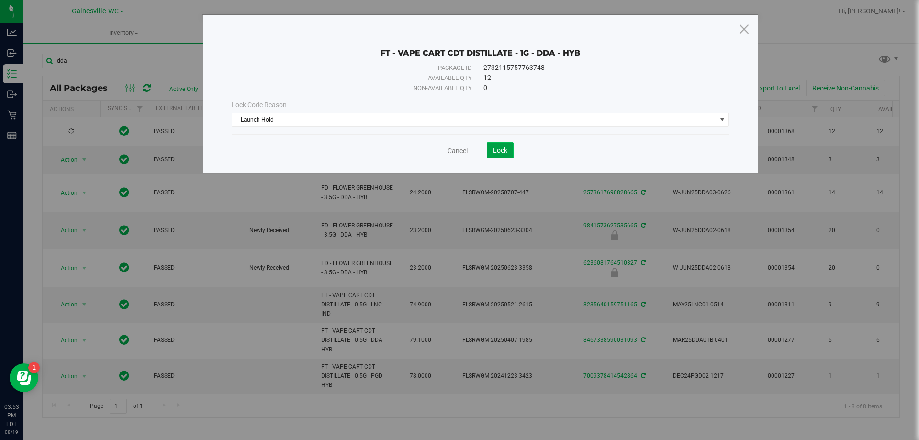
click at [495, 149] on span "Lock" at bounding box center [500, 150] width 14 height 8
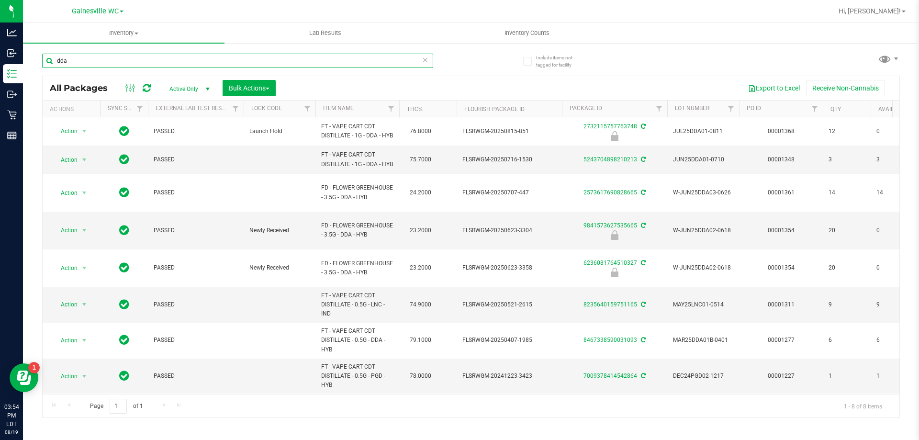
drag, startPoint x: 80, startPoint y: 61, endPoint x: 37, endPoint y: 63, distance: 43.1
click at [37, 63] on div "Include items not tagged for facility dda All Packages Active Only Active Only …" at bounding box center [471, 188] width 896 height 292
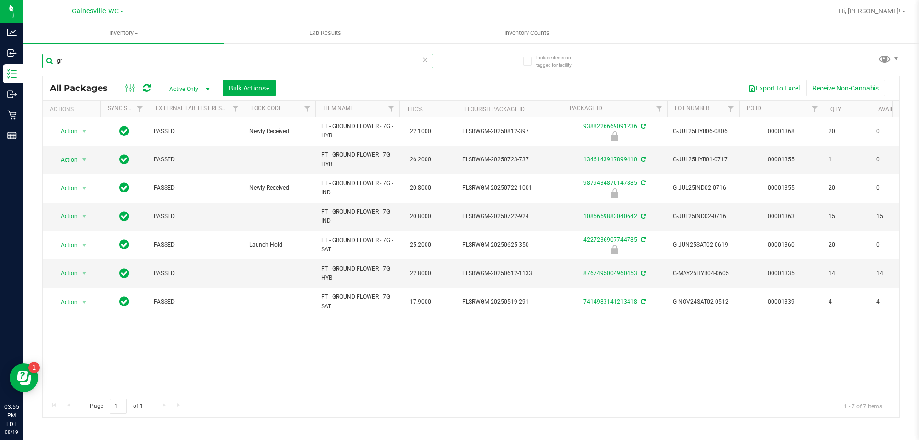
type input "g"
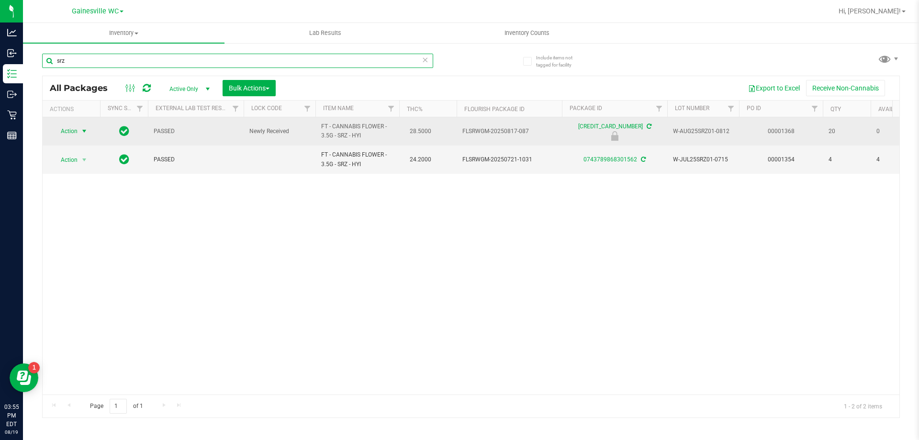
type input "srz"
click at [84, 132] on span "select" at bounding box center [84, 131] width 8 height 8
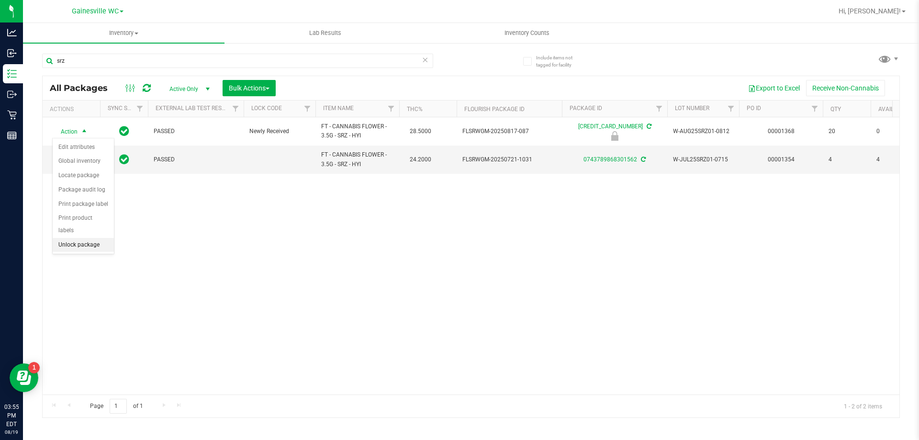
click at [78, 238] on li "Unlock package" at bounding box center [83, 245] width 61 height 14
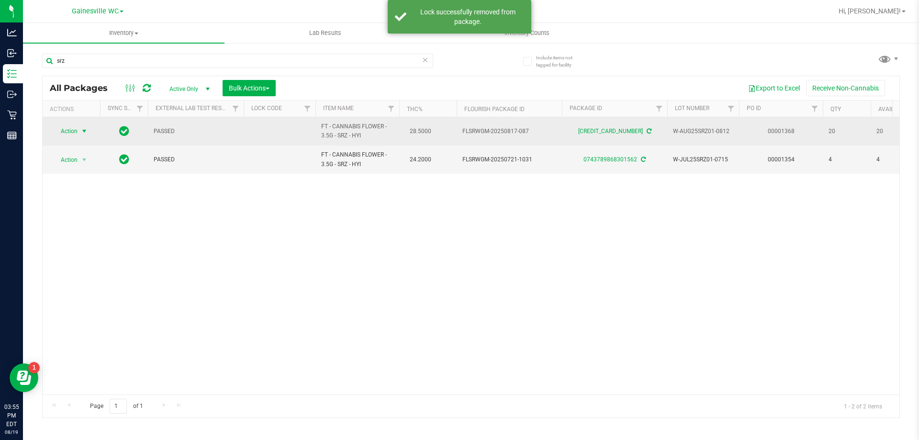
click at [78, 130] on span "Action" at bounding box center [65, 130] width 26 height 13
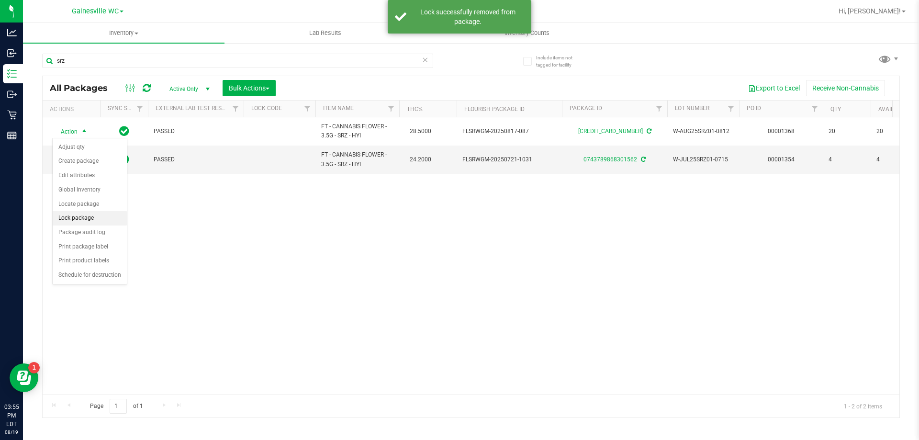
click at [83, 222] on li "Lock package" at bounding box center [90, 218] width 74 height 14
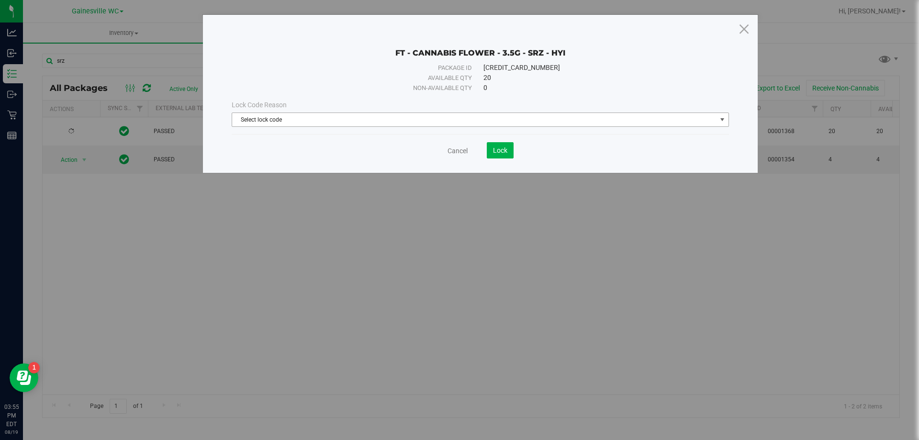
click at [362, 123] on span "Select lock code" at bounding box center [474, 119] width 484 height 13
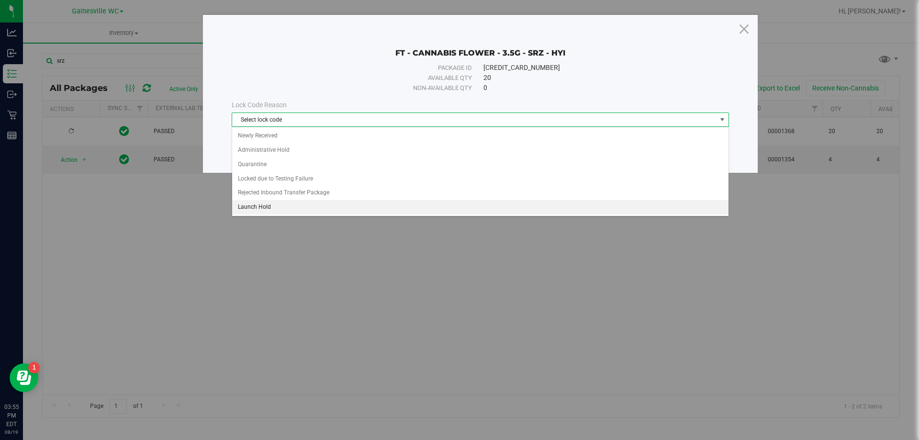
click at [297, 207] on li "Launch Hold" at bounding box center [480, 207] width 496 height 14
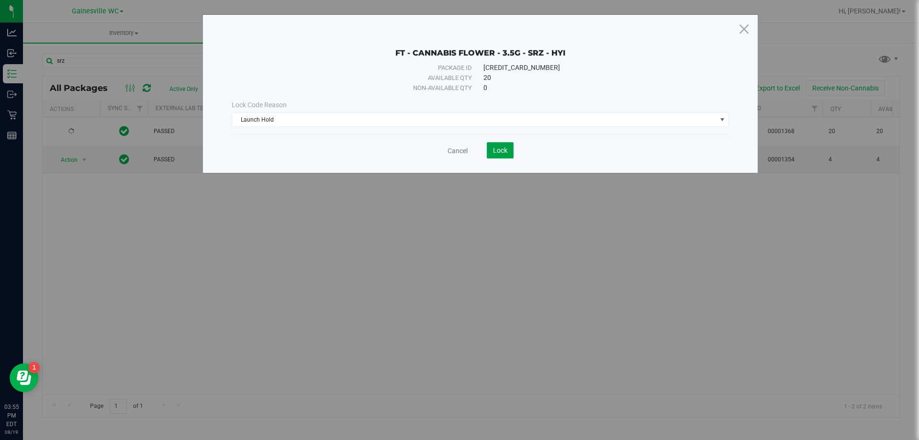
click at [498, 155] on button "Lock" at bounding box center [500, 150] width 27 height 16
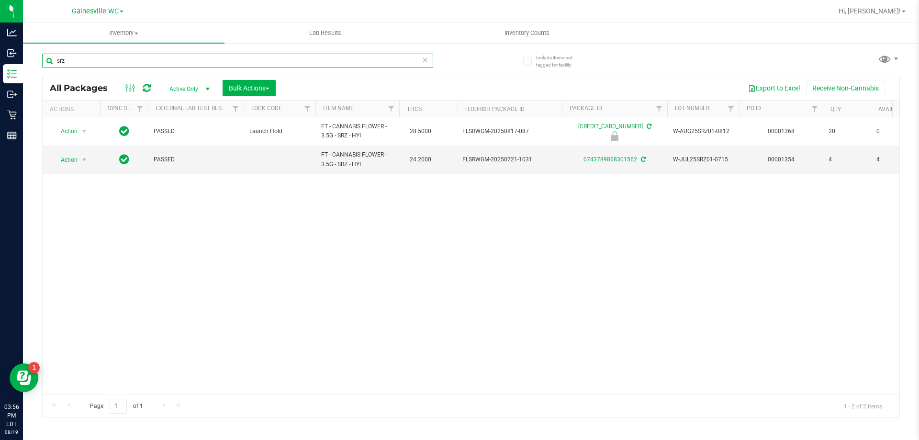
drag, startPoint x: 78, startPoint y: 61, endPoint x: 34, endPoint y: 65, distance: 44.7
click at [34, 65] on div "Include items not tagged for facility srz All Packages Active Only Active Only …" at bounding box center [471, 188] width 896 height 292
type input "b"
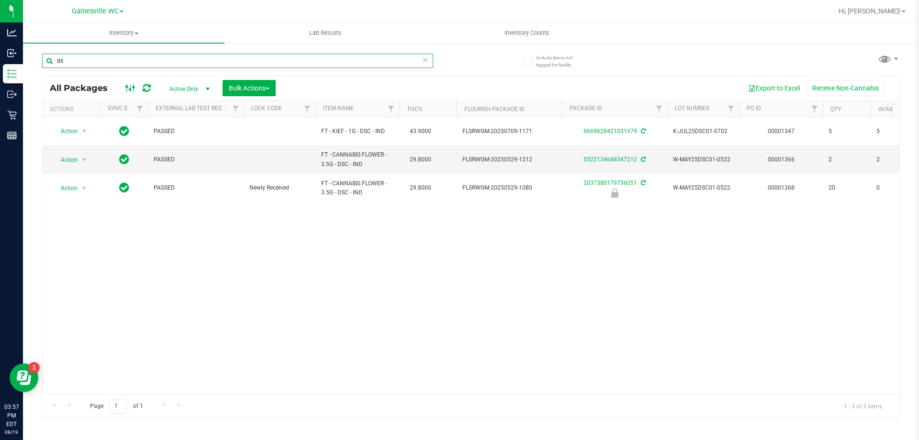
type input "d"
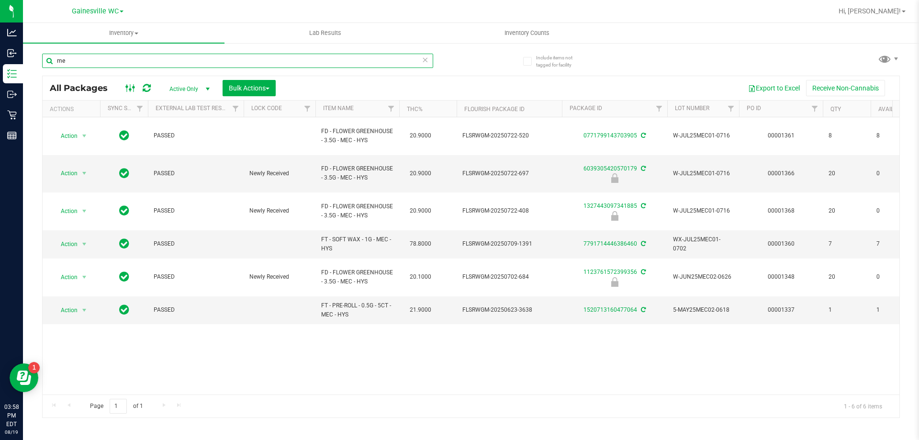
type input "m"
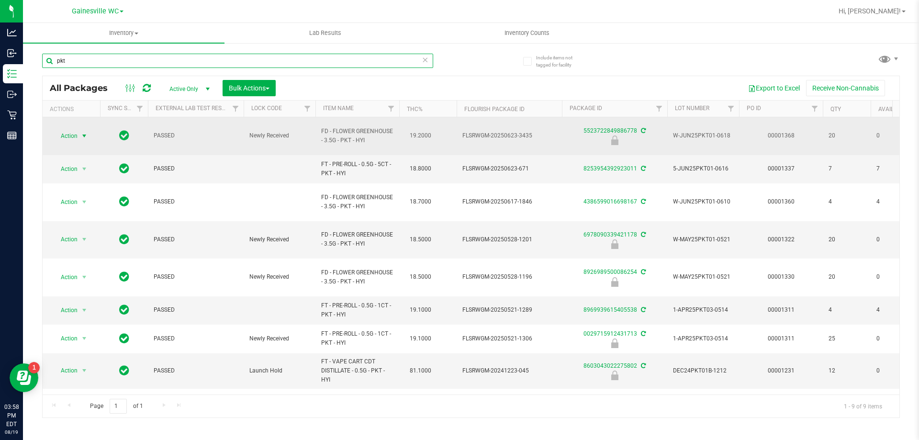
type input "pkt"
click at [88, 132] on span "select" at bounding box center [84, 136] width 8 height 8
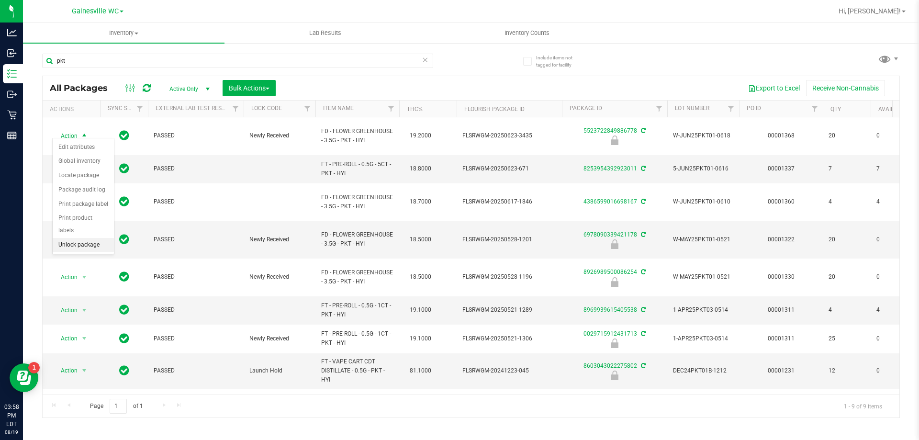
click at [80, 238] on li "Unlock package" at bounding box center [83, 245] width 61 height 14
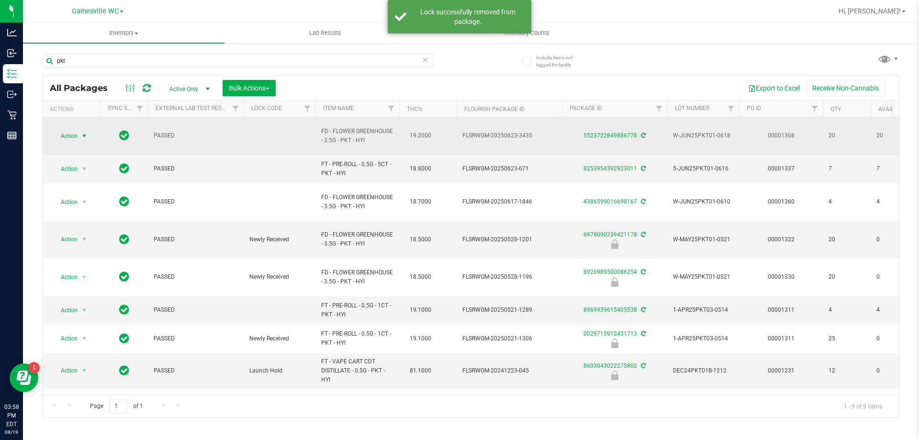
click at [89, 132] on span "select" at bounding box center [84, 135] width 12 height 13
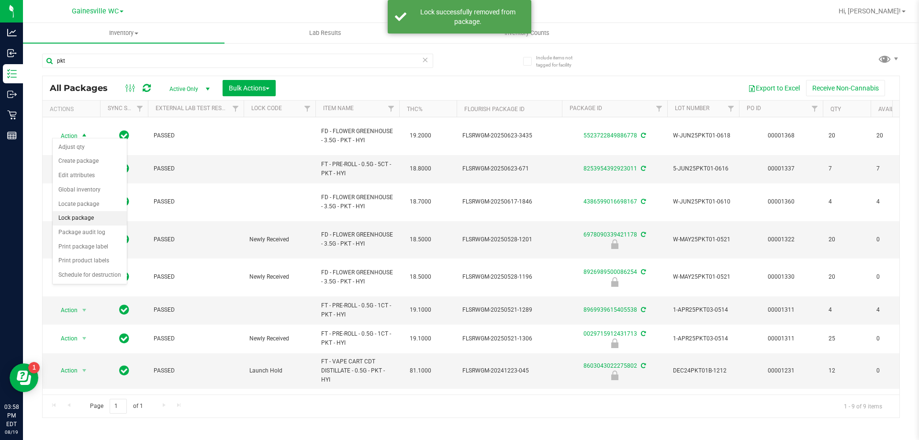
click at [68, 215] on li "Lock package" at bounding box center [90, 218] width 74 height 14
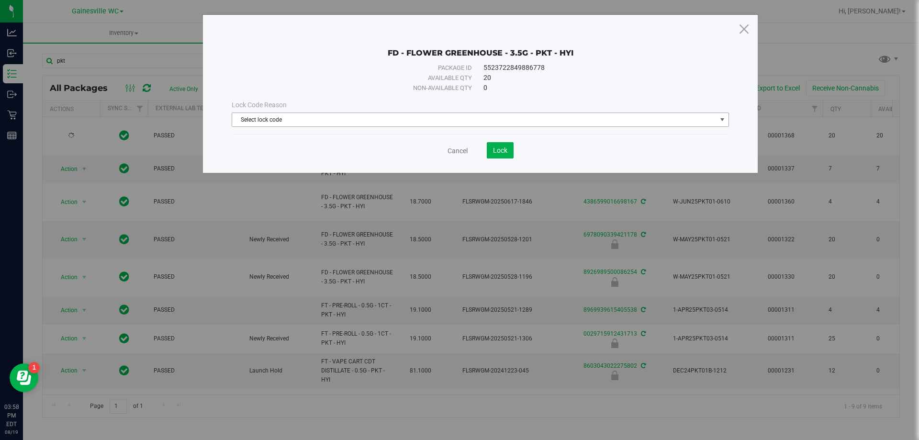
click at [280, 119] on span "Select lock code" at bounding box center [474, 119] width 484 height 13
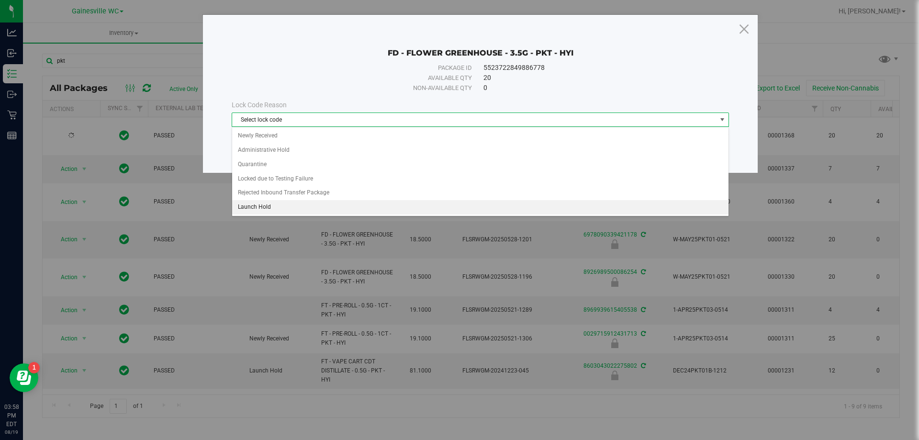
click at [270, 205] on li "Launch Hold" at bounding box center [480, 207] width 496 height 14
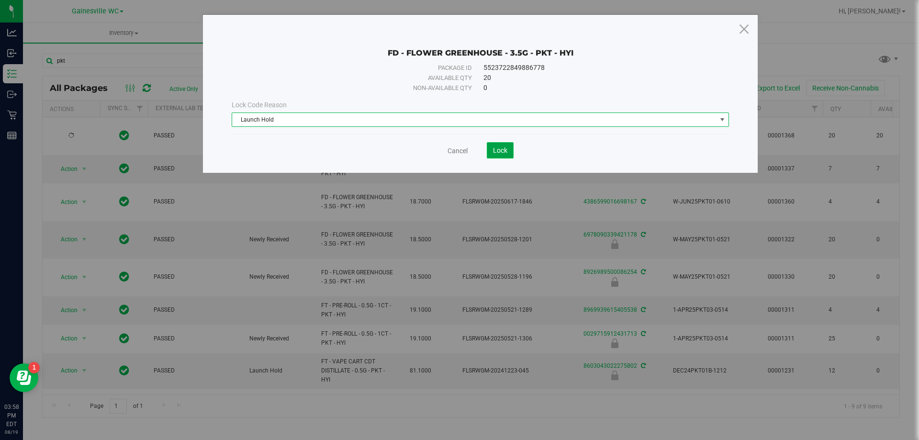
click at [507, 147] on button "Lock" at bounding box center [500, 150] width 27 height 16
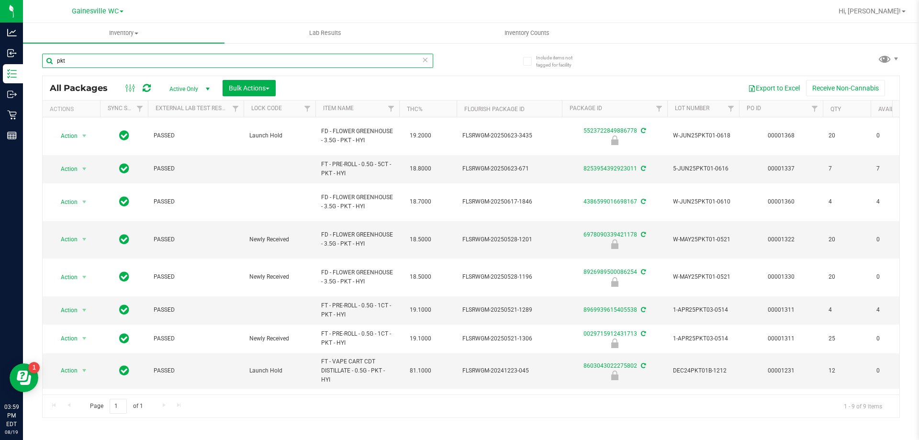
click at [74, 60] on input "pkt" at bounding box center [237, 61] width 391 height 14
type input "p"
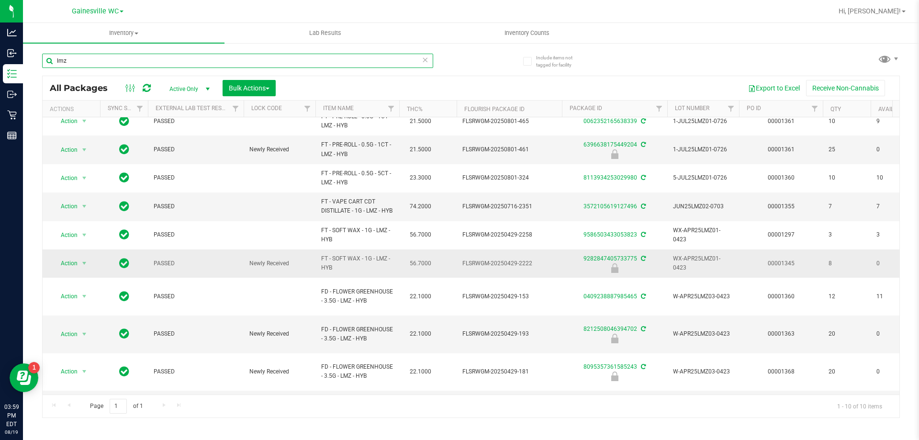
scroll to position [28, 0]
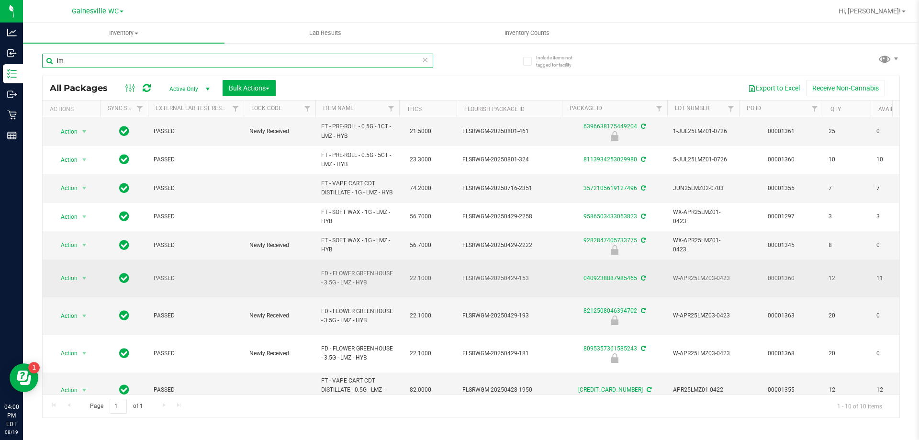
type input "l"
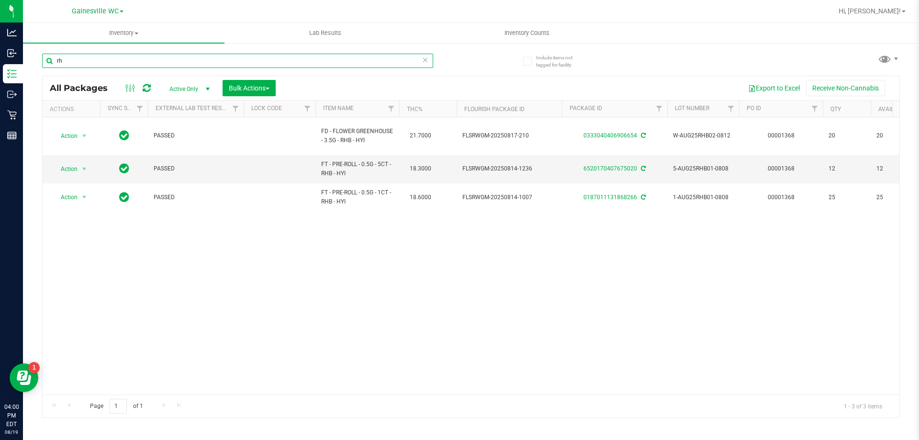
type input "r"
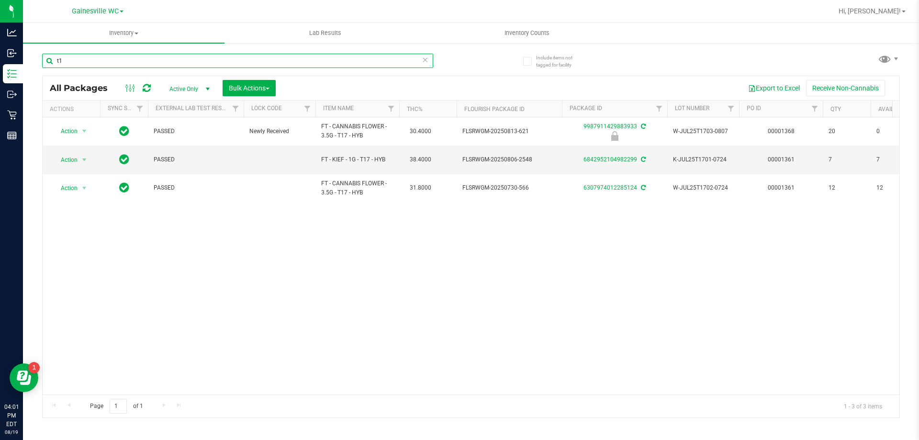
type input "t"
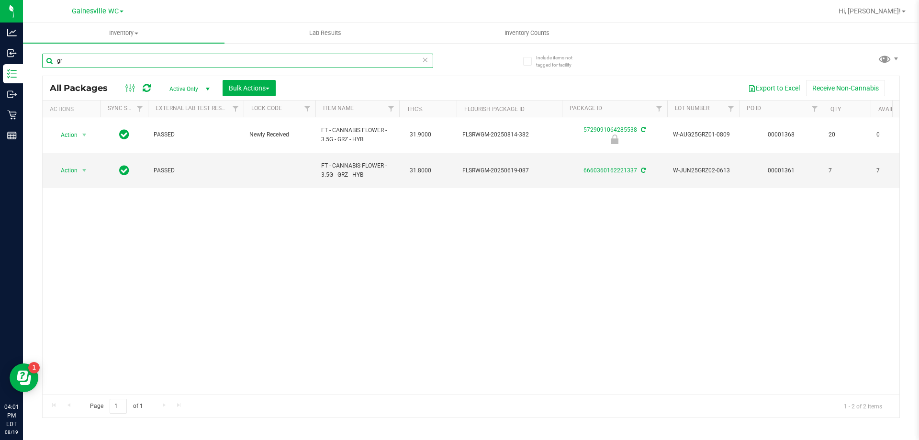
type input "g"
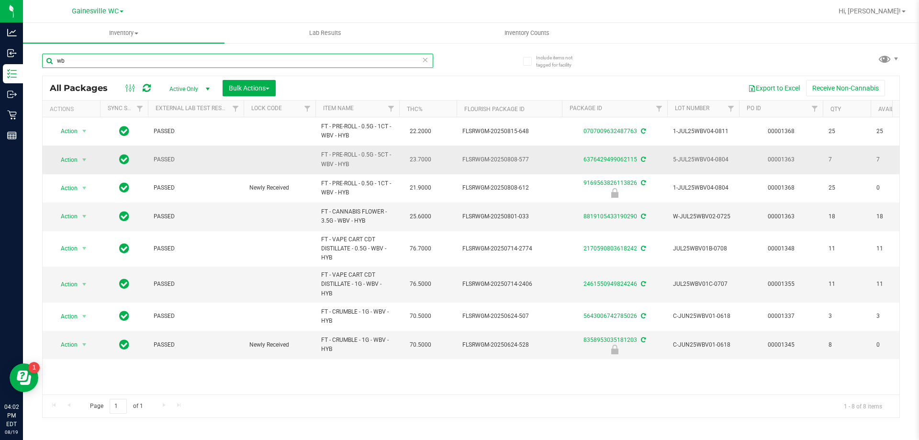
type input "w"
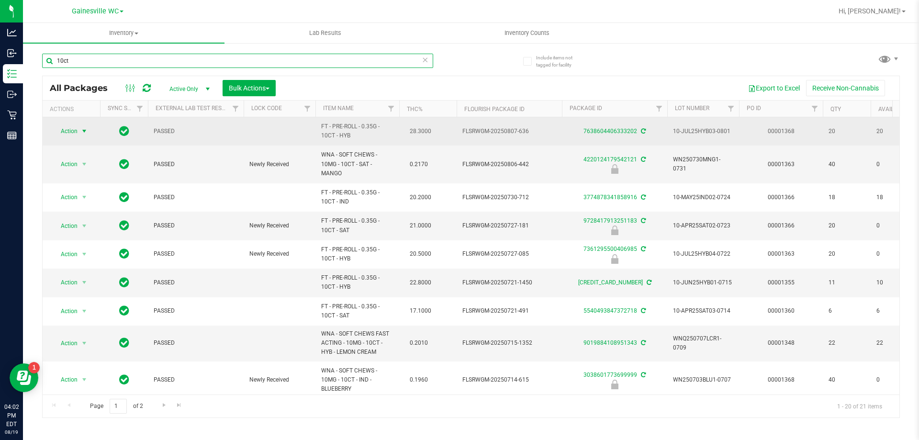
type input "10ct"
click at [72, 130] on span "Action" at bounding box center [65, 130] width 26 height 13
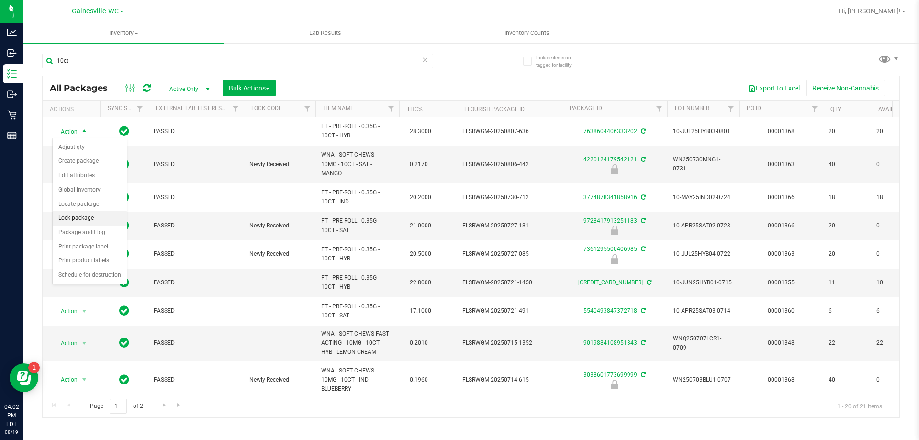
click at [80, 219] on li "Lock package" at bounding box center [90, 218] width 74 height 14
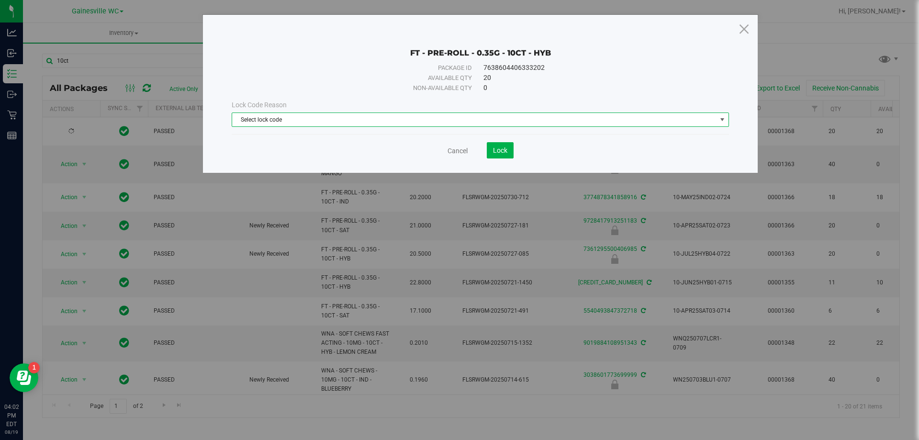
click at [274, 121] on span "Select lock code" at bounding box center [474, 119] width 484 height 13
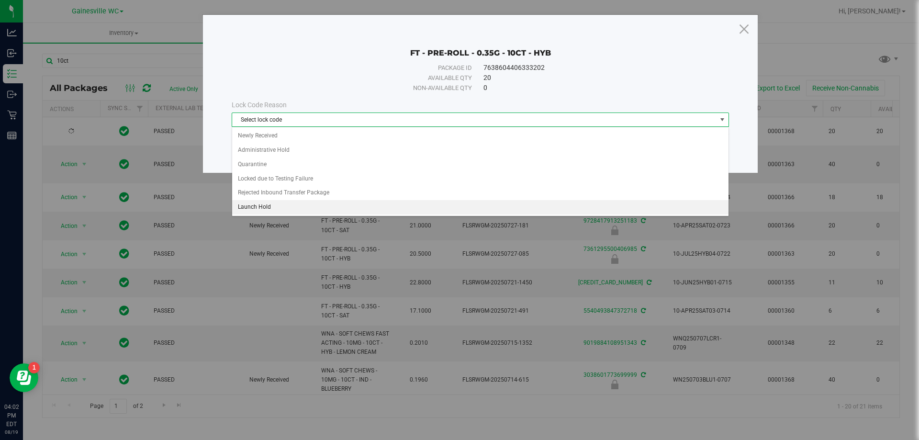
click at [269, 205] on li "Launch Hold" at bounding box center [480, 207] width 496 height 14
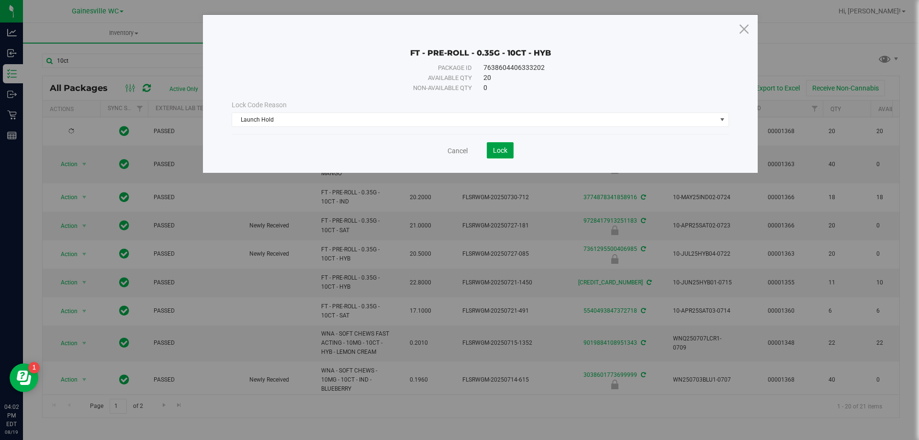
drag, startPoint x: 492, startPoint y: 152, endPoint x: 350, endPoint y: 177, distance: 143.9
click at [484, 154] on save-button "Lock" at bounding box center [491, 150] width 46 height 16
click at [506, 153] on span "Lock" at bounding box center [500, 150] width 14 height 8
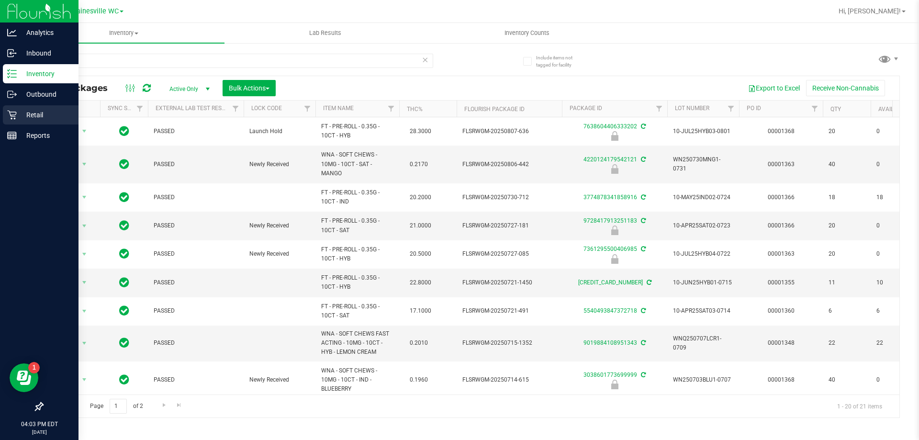
click at [19, 116] on p "Retail" at bounding box center [45, 114] width 57 height 11
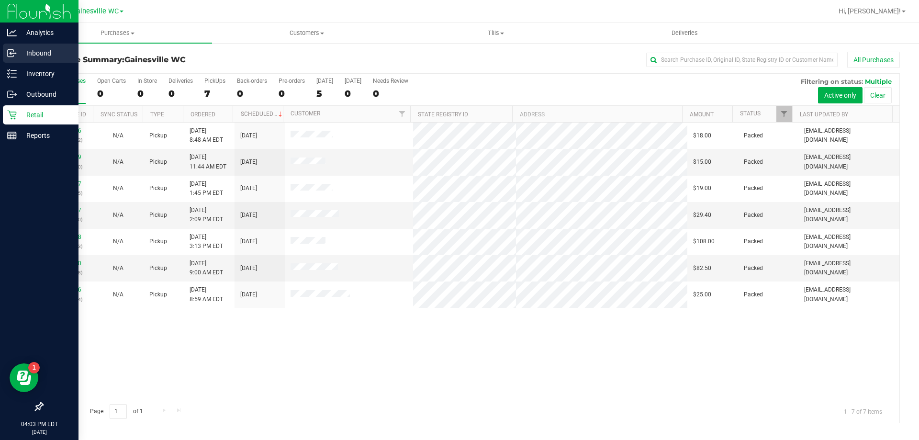
click at [45, 54] on p "Inbound" at bounding box center [45, 52] width 57 height 11
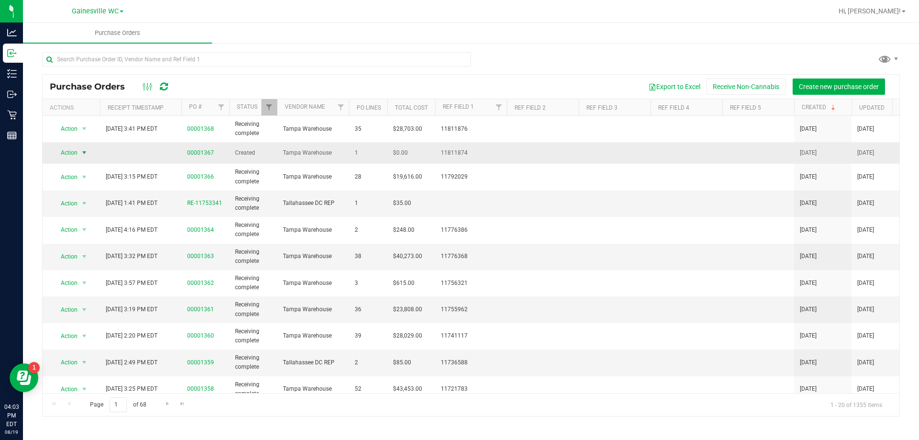
click at [85, 154] on span "select" at bounding box center [84, 153] width 8 height 8
click at [79, 202] on li "Edit purchase order" at bounding box center [87, 209] width 69 height 14
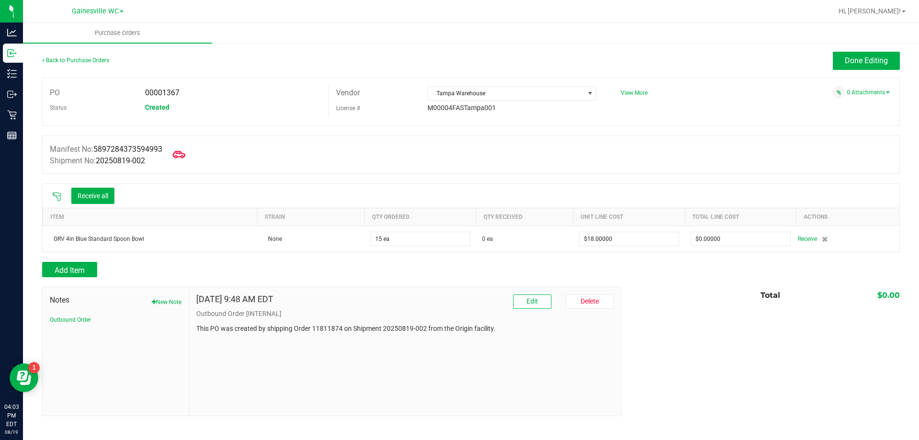
click at [179, 155] on icon at bounding box center [179, 154] width 12 height 12
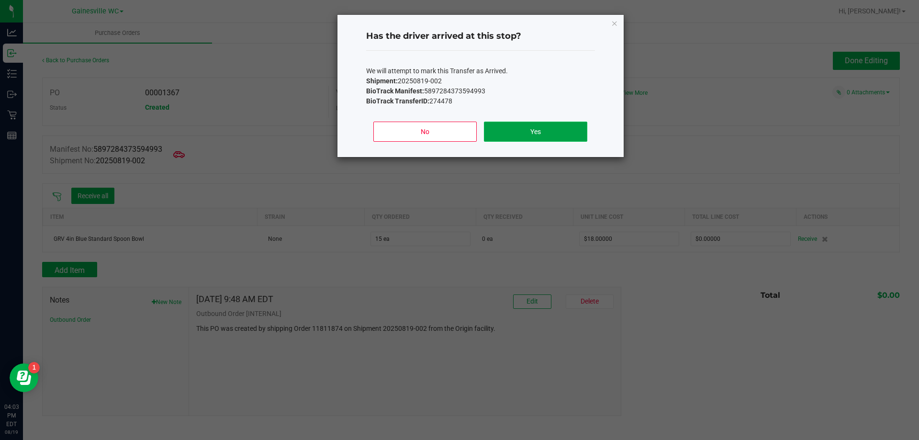
click at [509, 132] on button "Yes" at bounding box center [535, 132] width 103 height 20
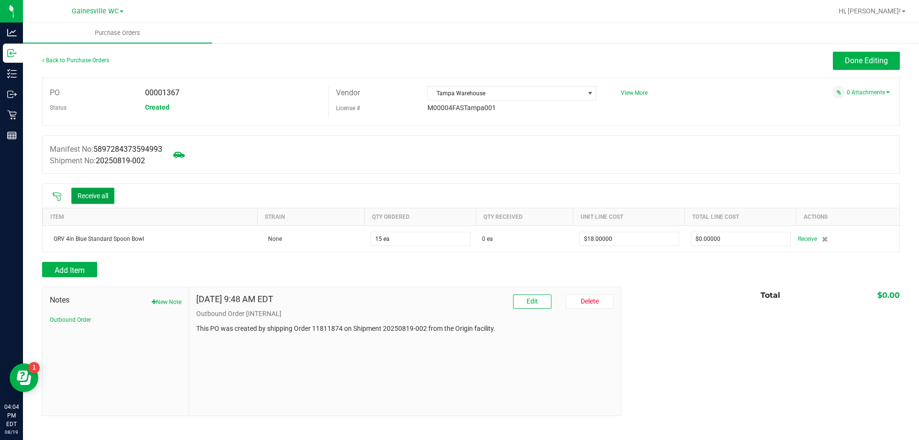
click at [92, 196] on button "Receive all" at bounding box center [92, 196] width 43 height 16
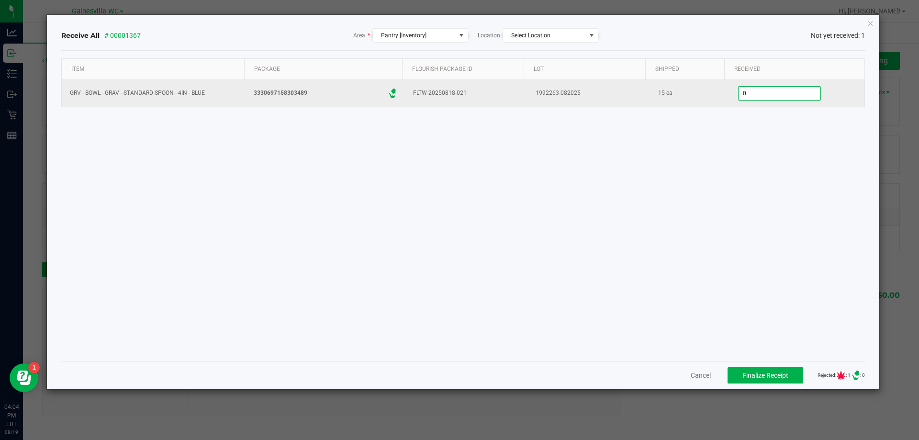
click at [773, 98] on input "0" at bounding box center [780, 93] width 82 height 13
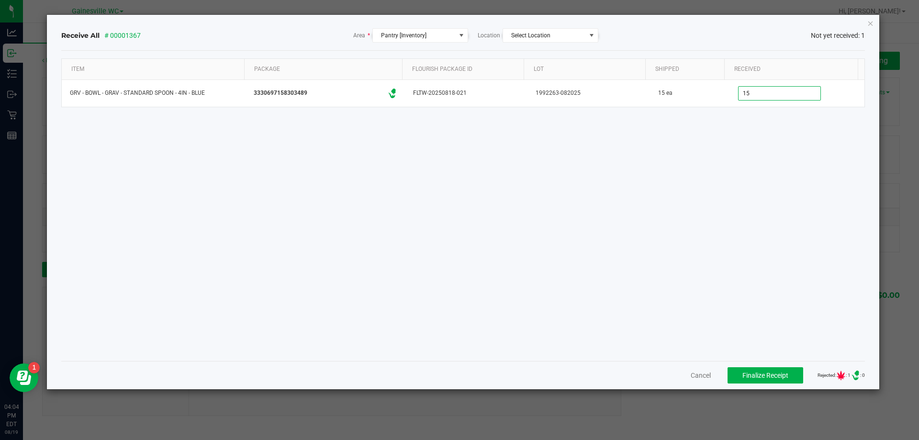
type input "15 ea"
click at [633, 156] on div "Item Package Flourish Package ID Lot Shipped Received GRV - BOWL - GRAV - STAND…" at bounding box center [463, 205] width 804 height 295
click at [751, 374] on span "Finalize Receipt" at bounding box center [765, 375] width 46 height 8
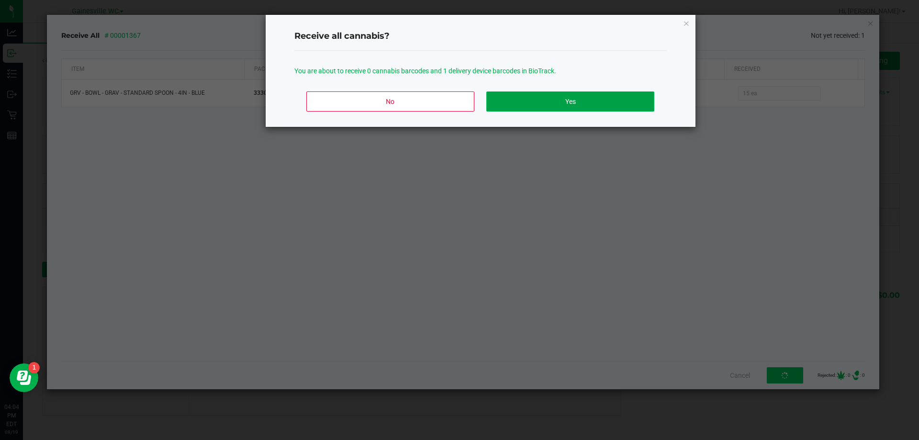
click at [567, 111] on button "Yes" at bounding box center [570, 101] width 168 height 20
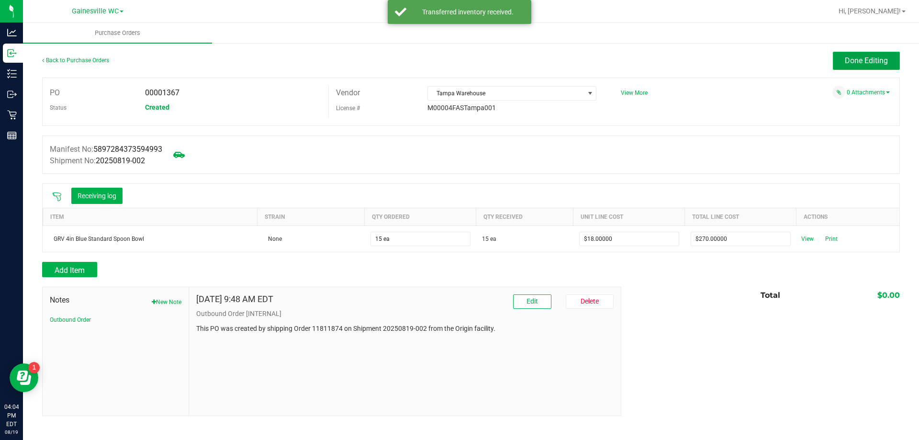
click at [853, 67] on button "Done Editing" at bounding box center [866, 61] width 67 height 18
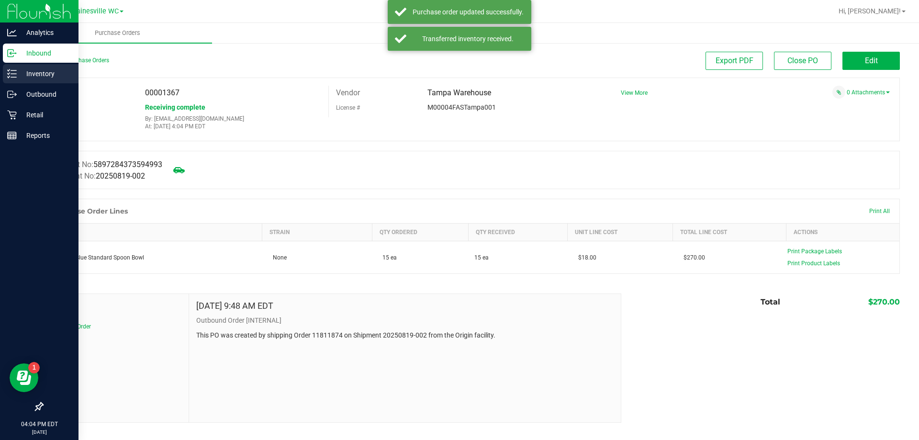
click at [34, 73] on p "Inventory" at bounding box center [45, 73] width 57 height 11
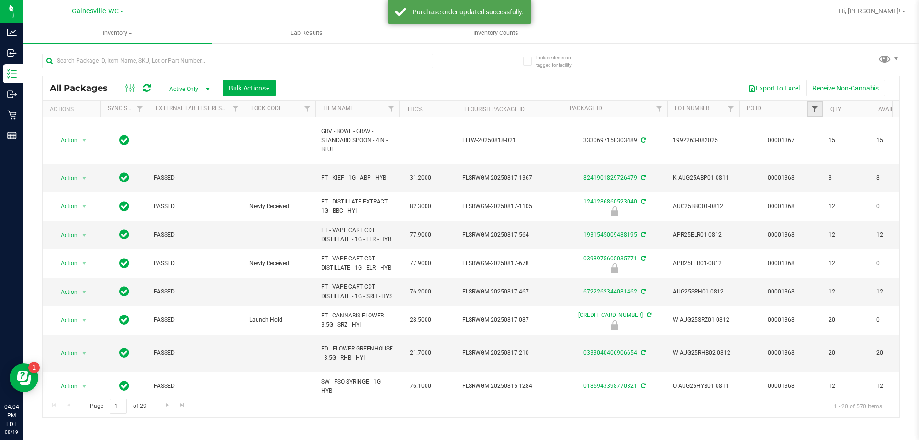
click at [817, 107] on span "Filter" at bounding box center [815, 109] width 8 height 8
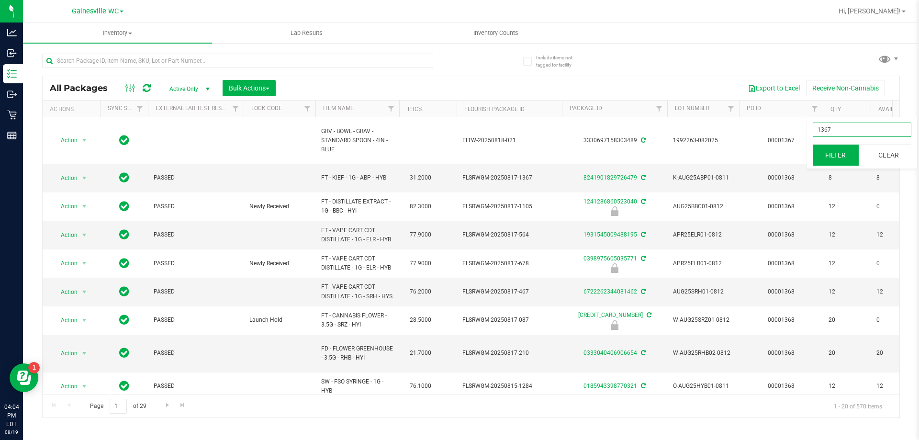
type input "1367"
click at [848, 154] on button "Filter" at bounding box center [836, 155] width 46 height 21
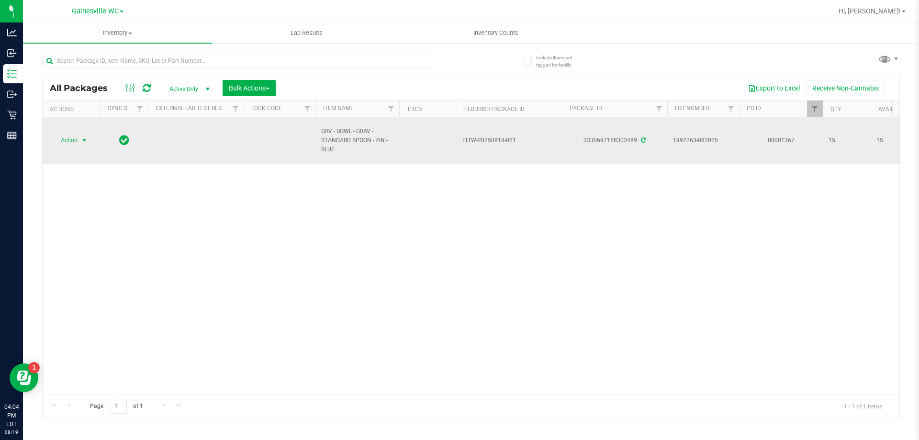
click at [69, 138] on span "Action" at bounding box center [65, 140] width 26 height 13
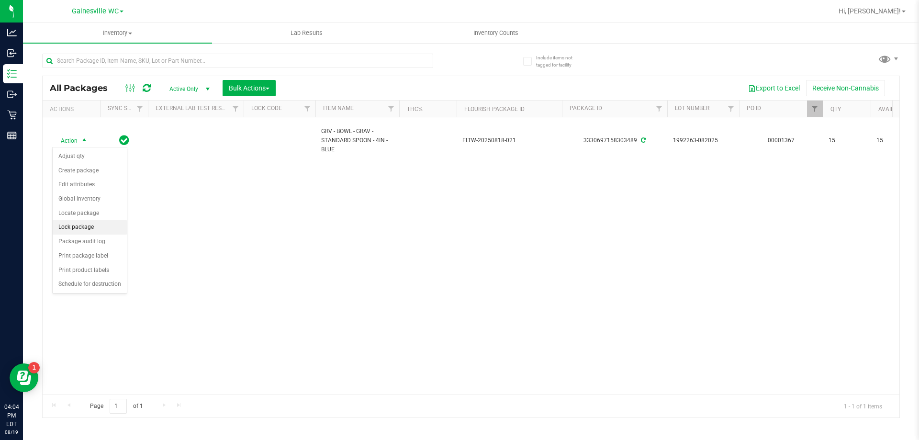
click at [80, 223] on li "Lock package" at bounding box center [90, 227] width 74 height 14
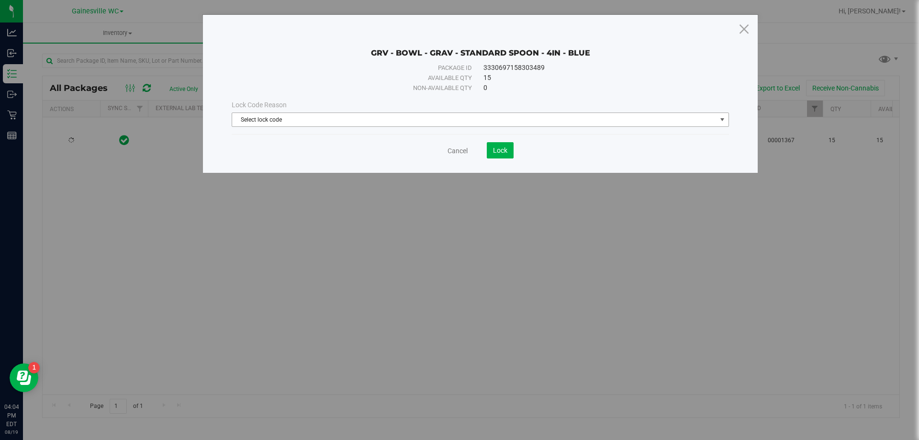
click at [286, 119] on span "Select lock code" at bounding box center [474, 119] width 484 height 13
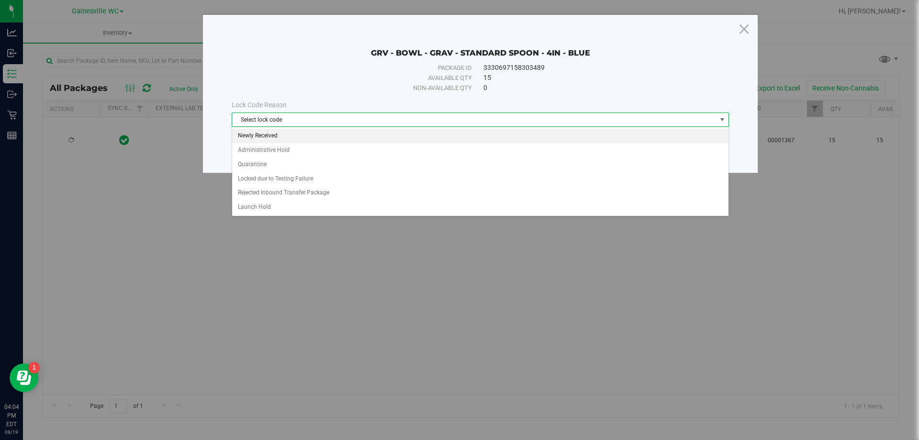
click at [280, 136] on li "Newly Received" at bounding box center [480, 136] width 496 height 14
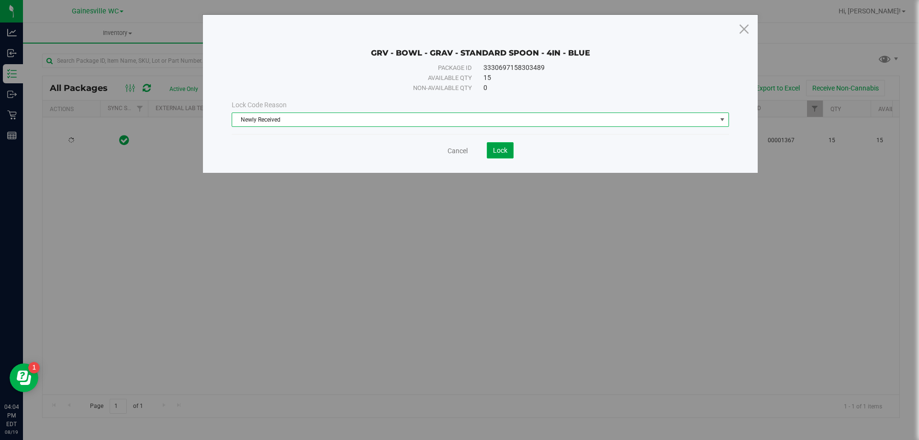
click at [495, 147] on span "Lock" at bounding box center [500, 150] width 14 height 8
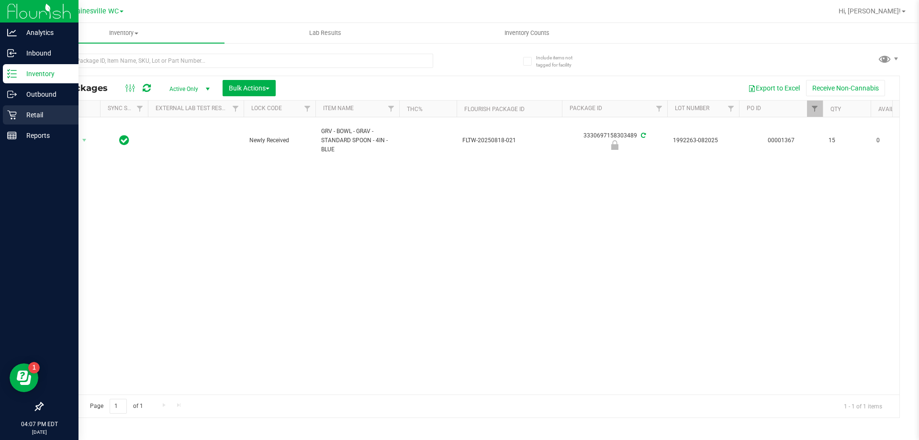
click at [44, 115] on p "Retail" at bounding box center [45, 114] width 57 height 11
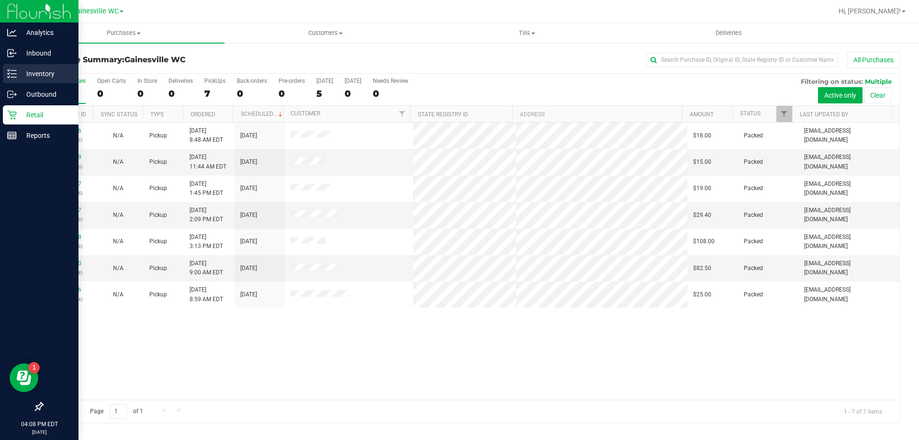
click at [12, 78] on icon at bounding box center [12, 74] width 10 height 10
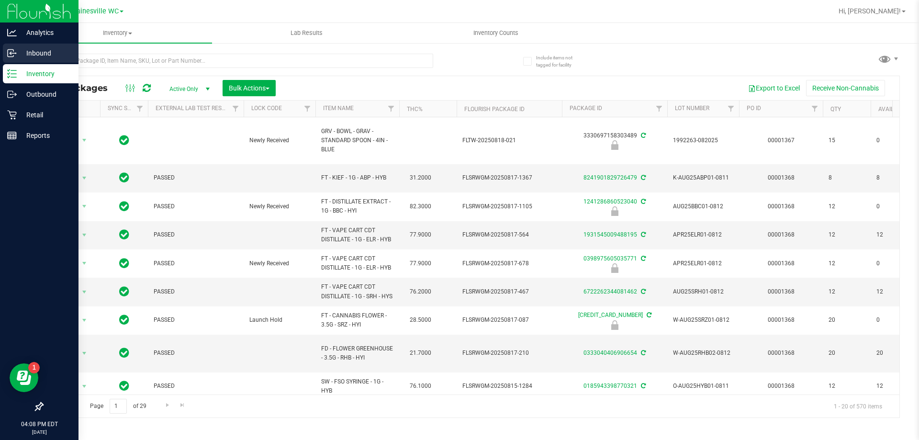
click at [36, 58] on p "Inbound" at bounding box center [45, 52] width 57 height 11
